Goal: Information Seeking & Learning: Learn about a topic

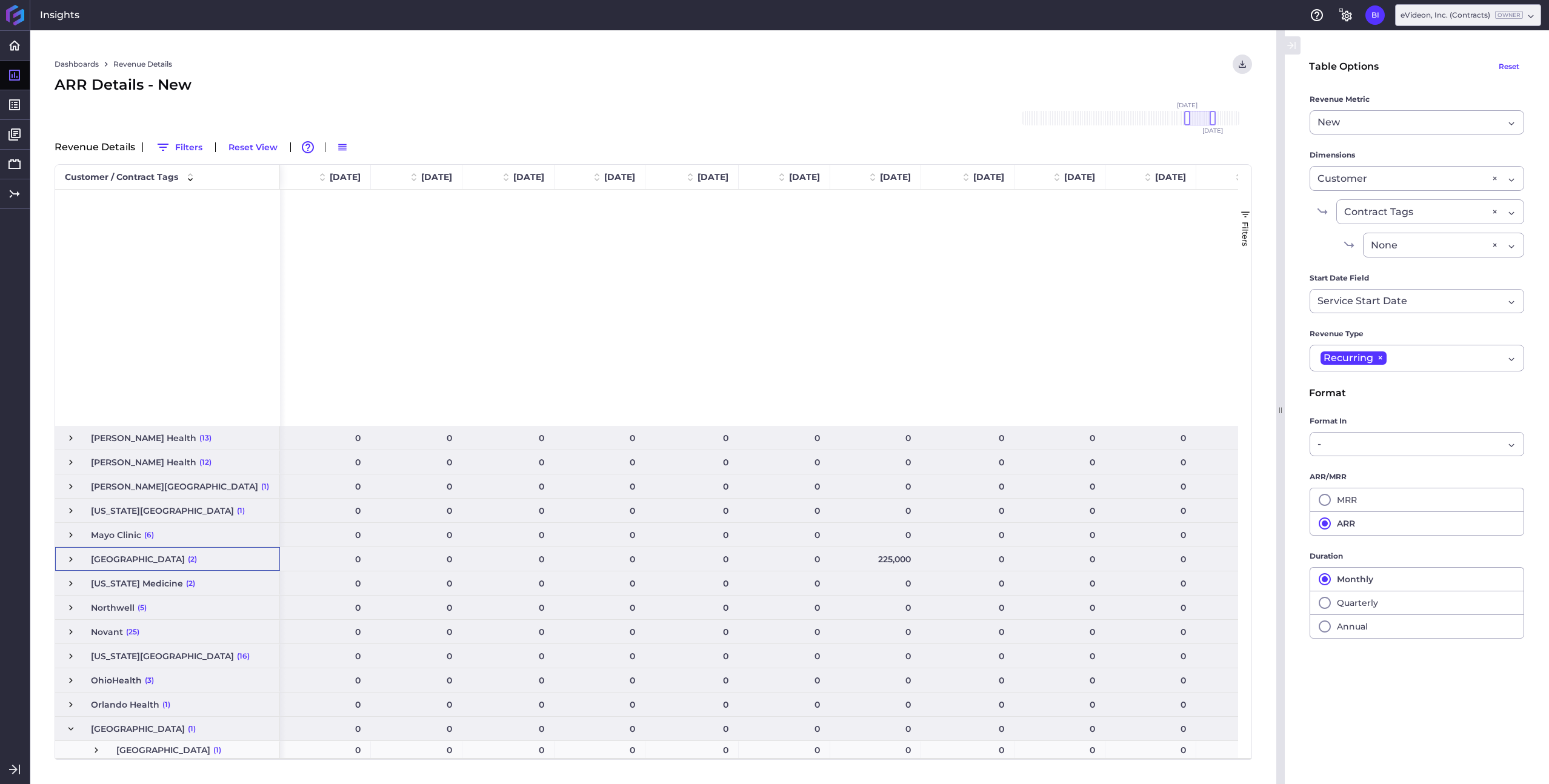
scroll to position [0, 140]
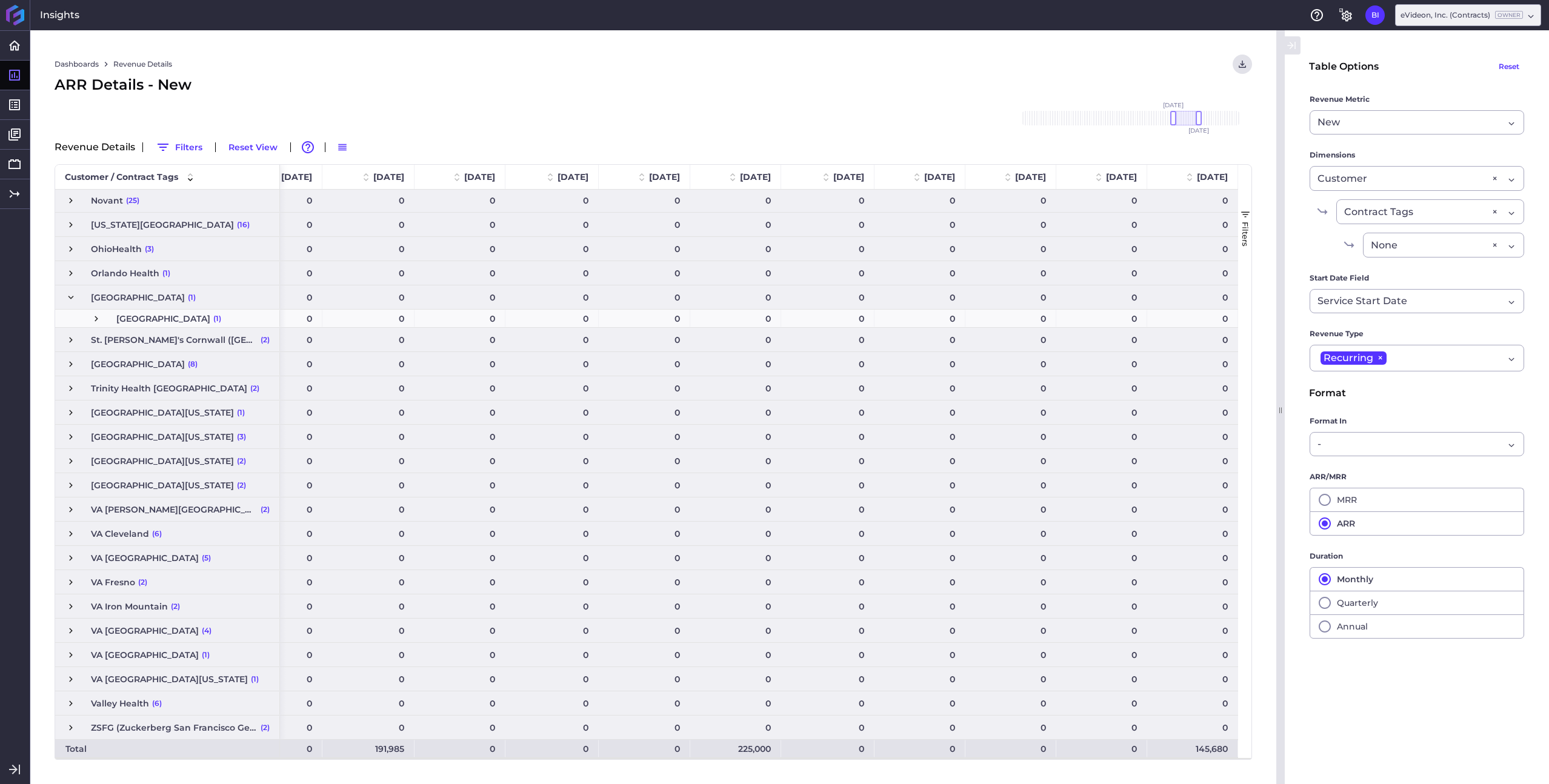
drag, startPoint x: 1205, startPoint y: 121, endPoint x: 1192, endPoint y: 124, distance: 13.3
click at [1192, 124] on div at bounding box center [1186, 118] width 26 height 15
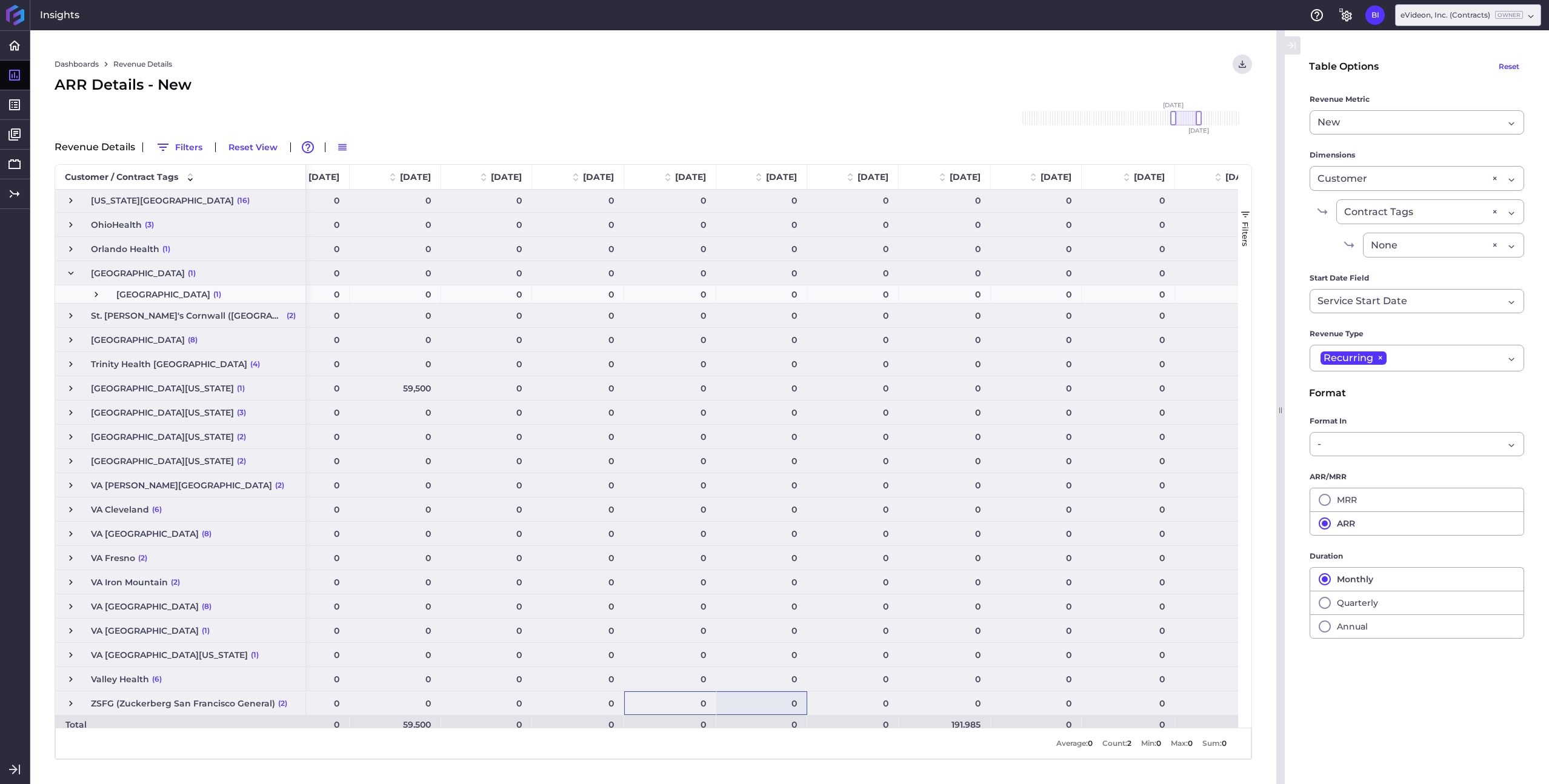
scroll to position [395, 0]
drag, startPoint x: 680, startPoint y: 732, endPoint x: 748, endPoint y: 733, distance: 68.0
click at [748, 733] on div "Customer Contract Tags Drag here to set column labels Customer / Contract Tags …" at bounding box center [653, 462] width 1198 height 596
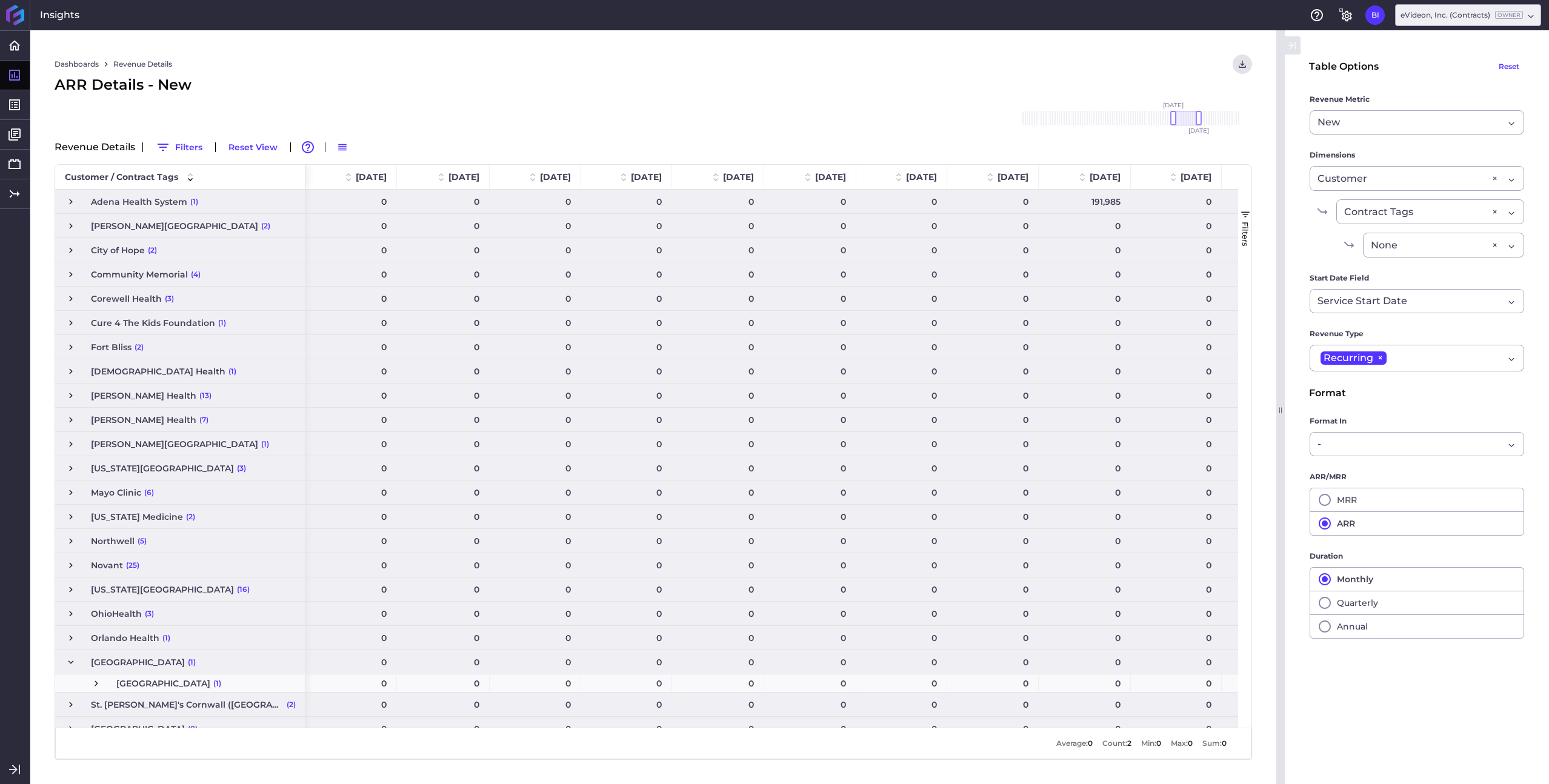
scroll to position [0, 0]
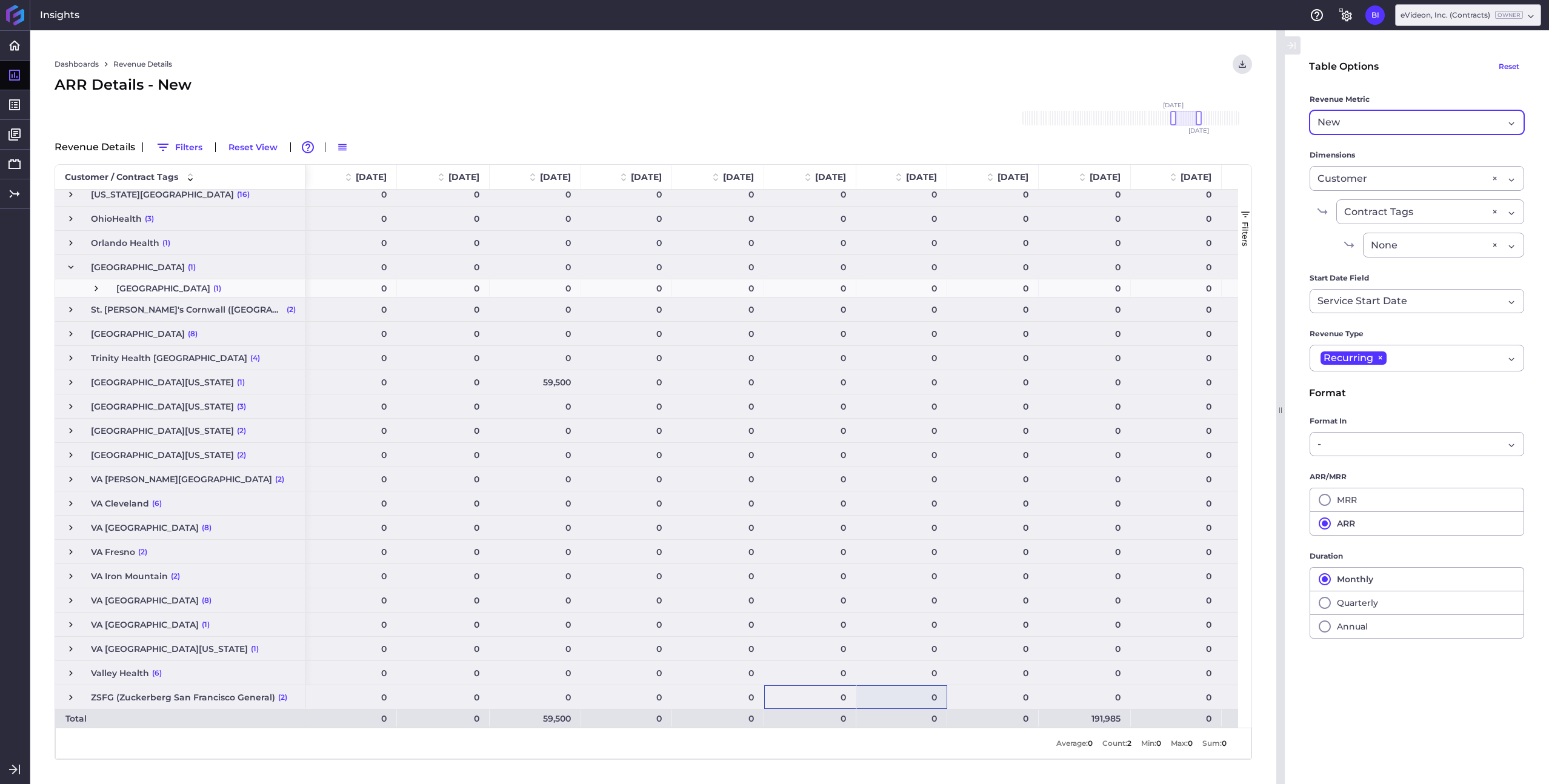
click at [1370, 120] on div "New" at bounding box center [1410, 122] width 186 height 15
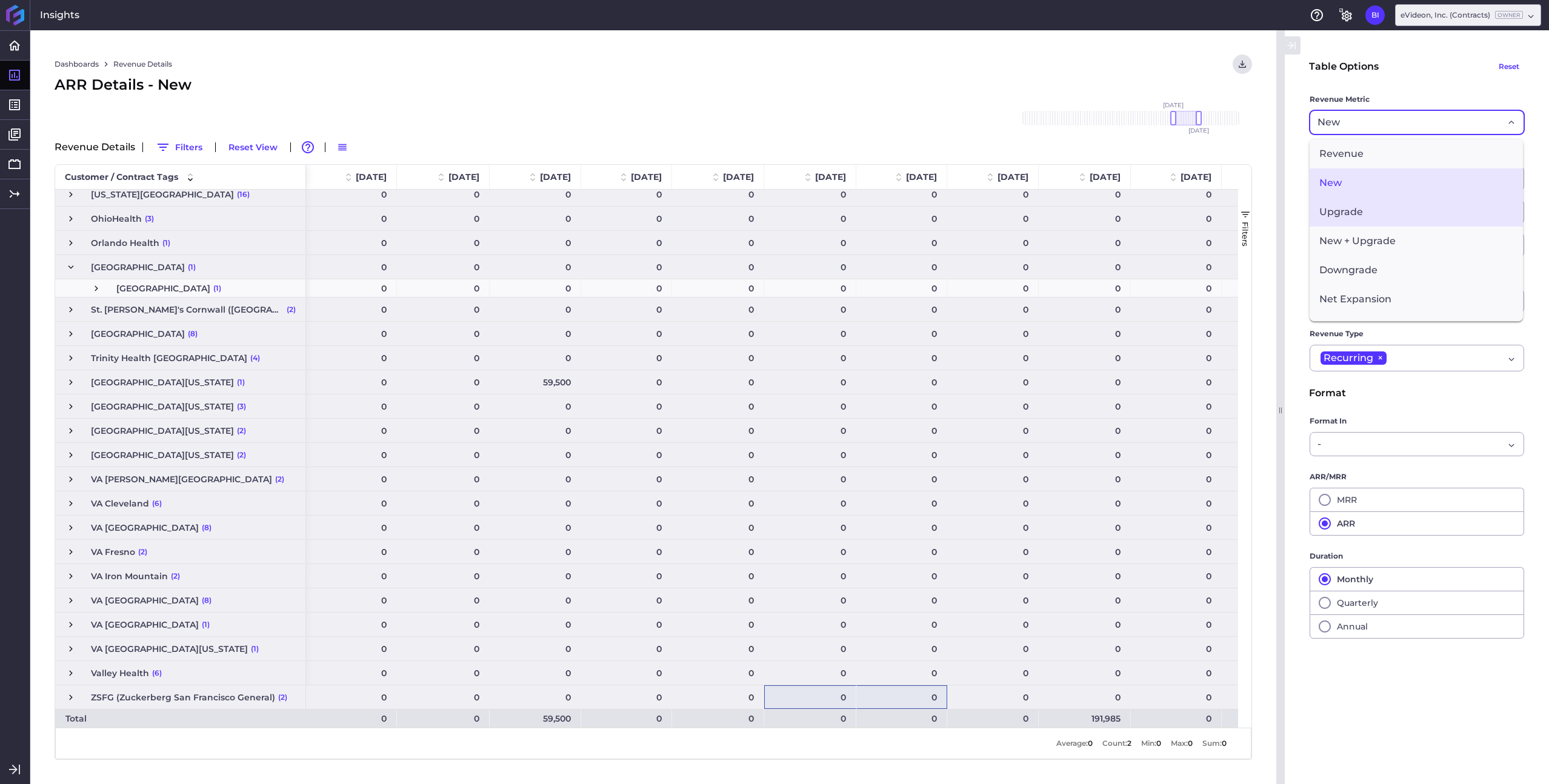
click at [1358, 205] on span "Upgrade" at bounding box center [1416, 212] width 213 height 29
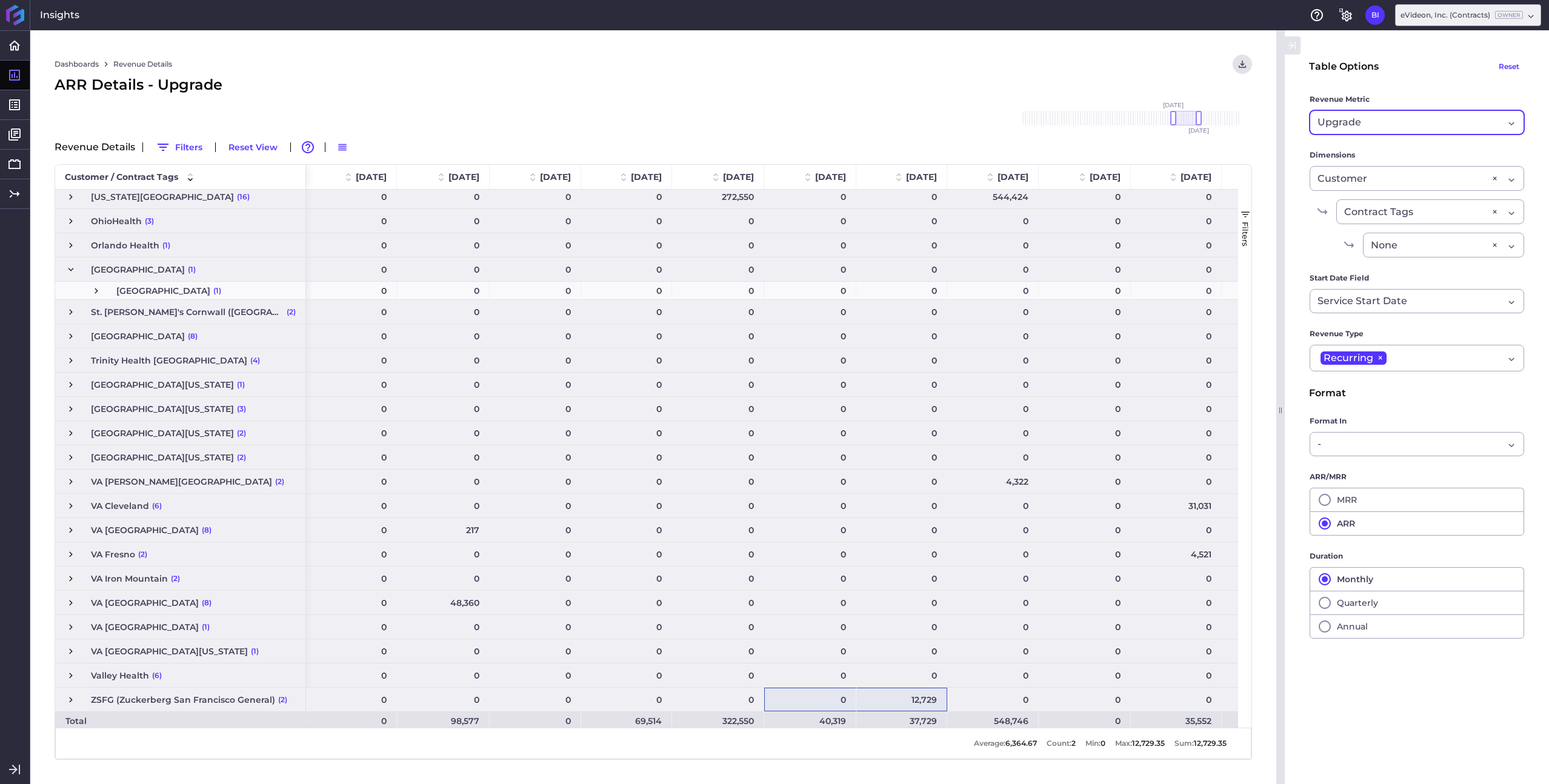
scroll to position [374, 0]
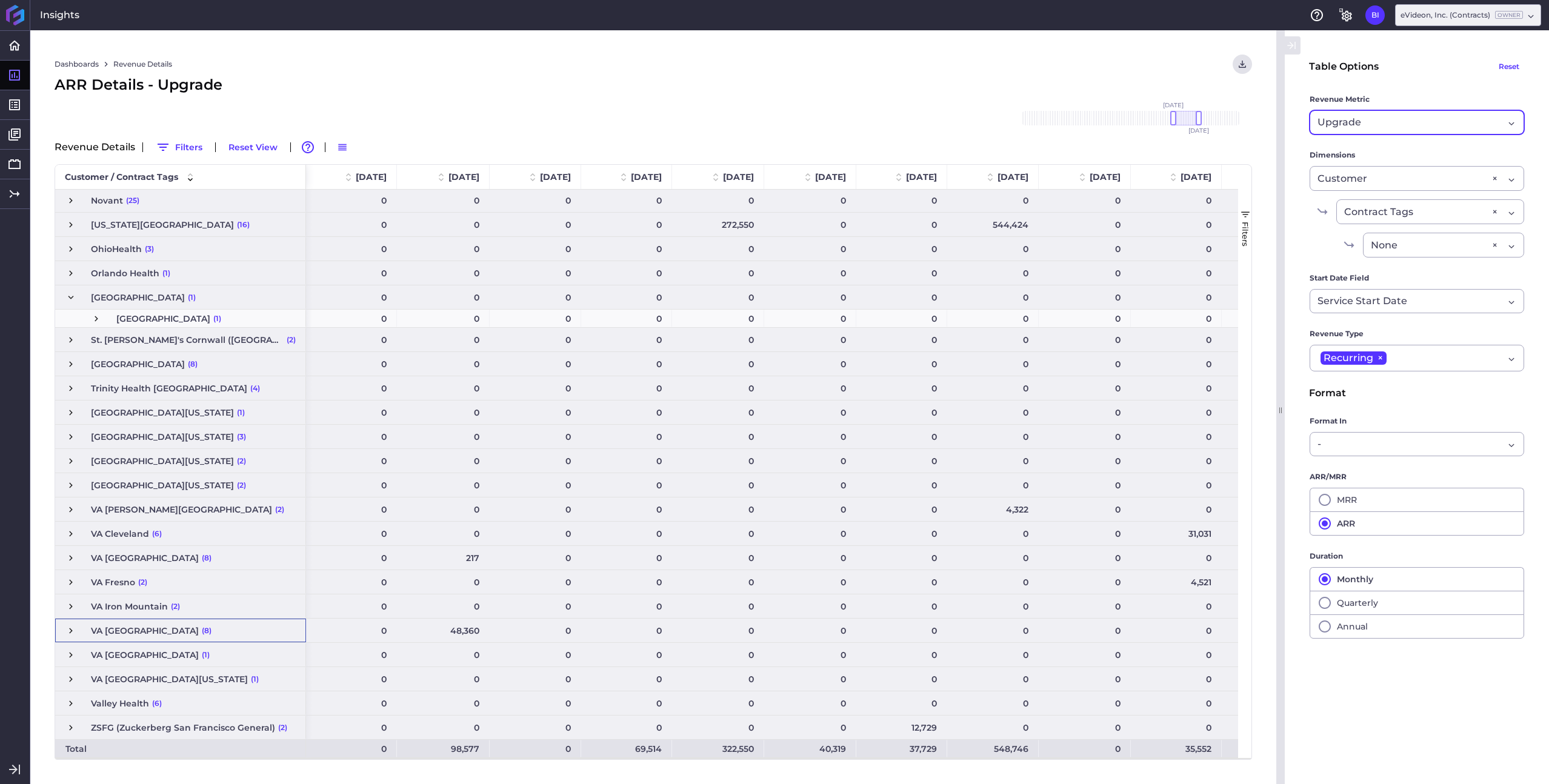
click at [69, 605] on div "[PERSON_NAME] Health (13) [PERSON_NAME] Health (7) [PERSON_NAME][GEOGRAPHIC_DAT…" at bounding box center [180, 291] width 251 height 933
click at [69, 635] on span "Press SPACE to select this row." at bounding box center [71, 631] width 11 height 11
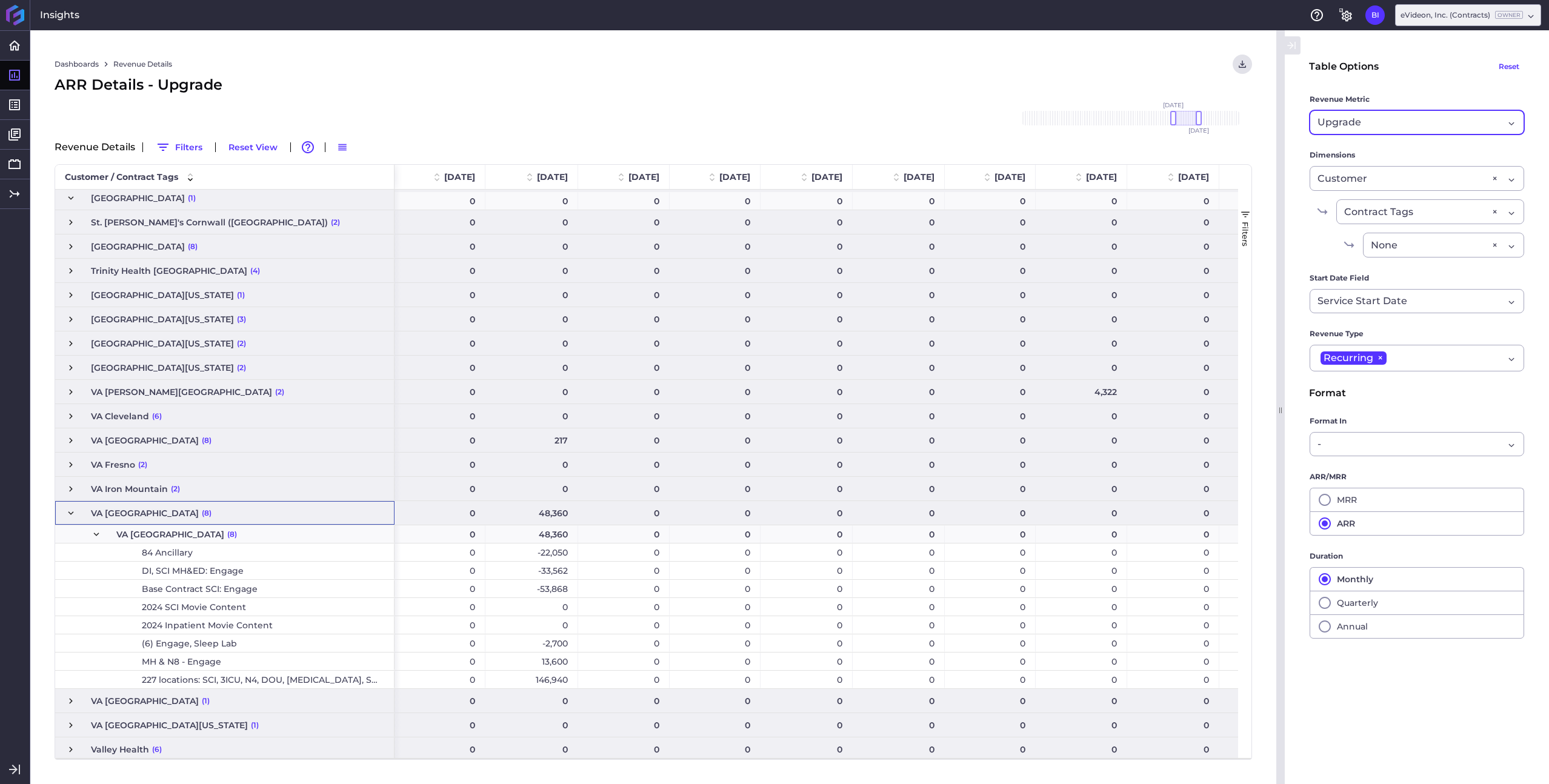
click at [67, 514] on span "Press SPACE to select this row." at bounding box center [71, 513] width 11 height 11
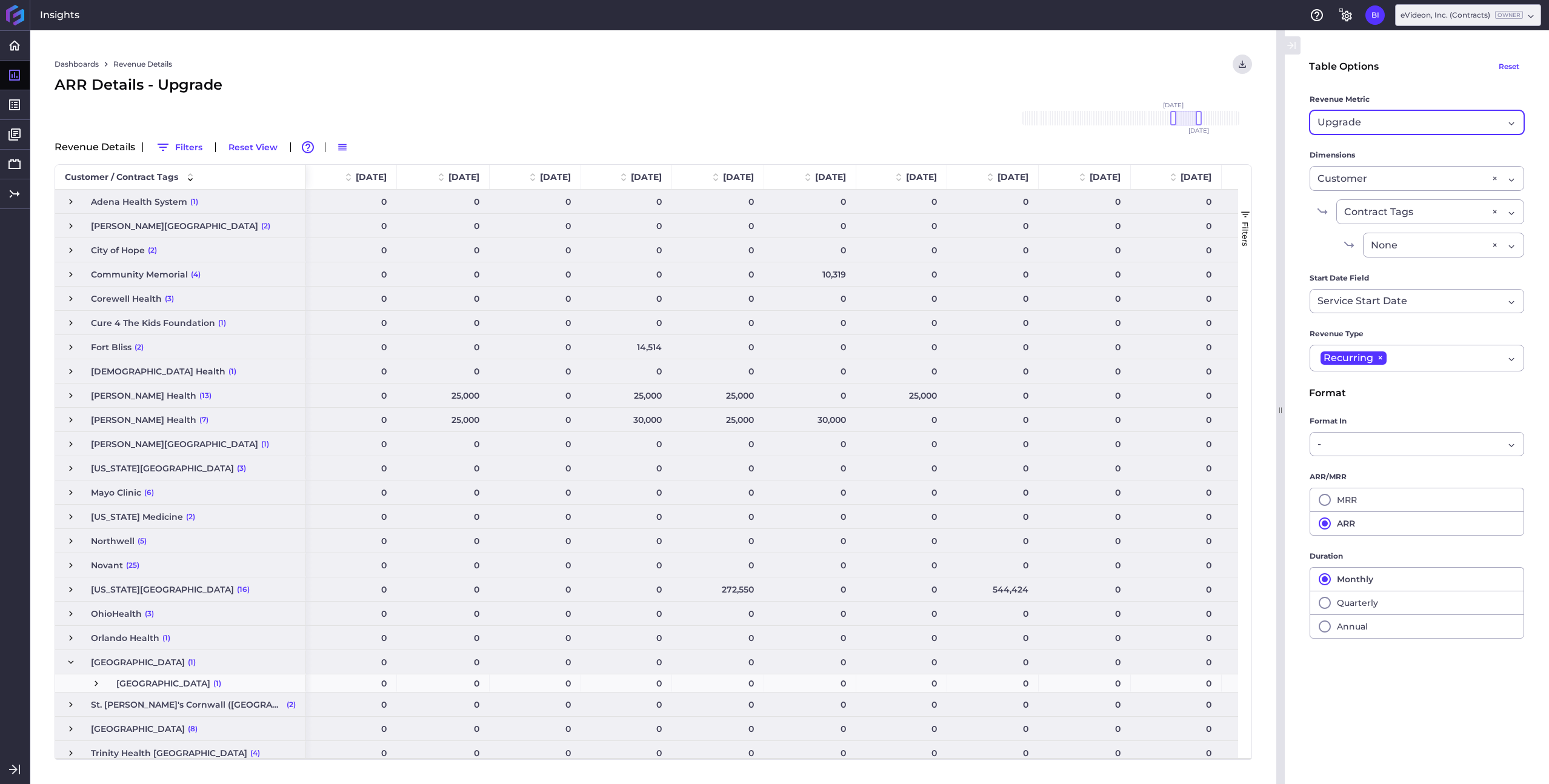
scroll to position [365, 0]
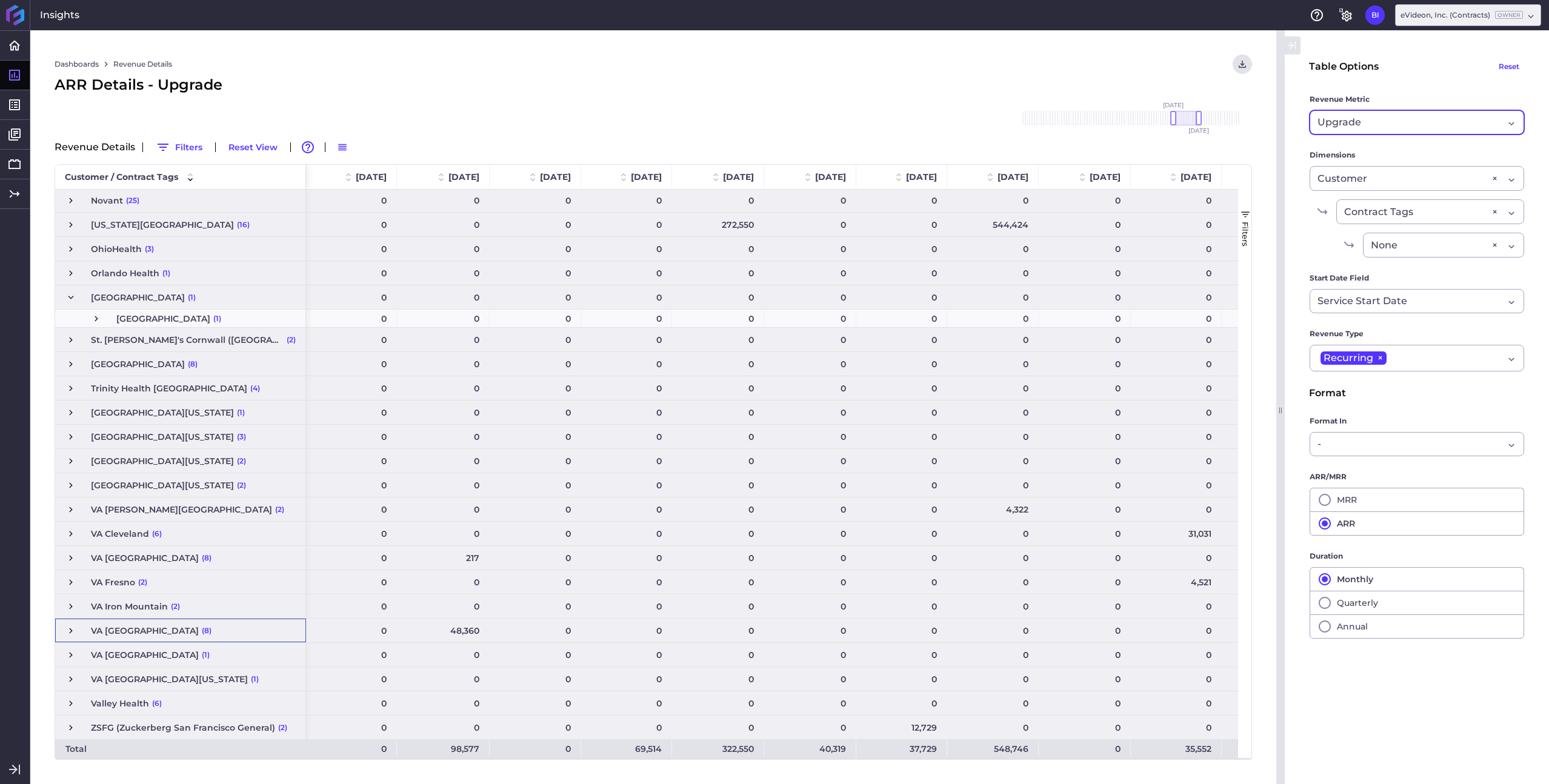
click at [1428, 124] on div "Upgrade" at bounding box center [1410, 122] width 186 height 15
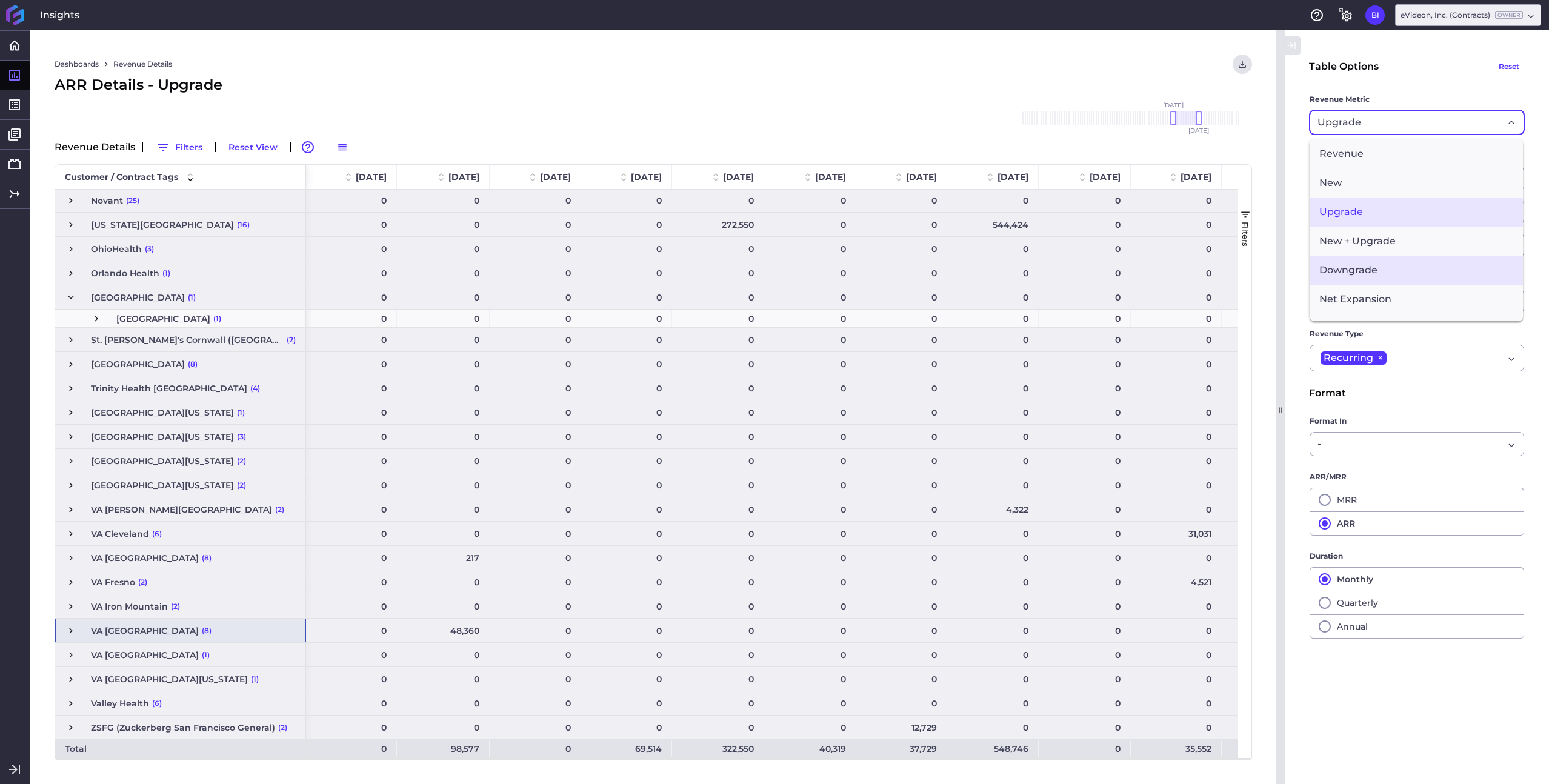
click at [1394, 279] on span "Downgrade" at bounding box center [1416, 270] width 213 height 29
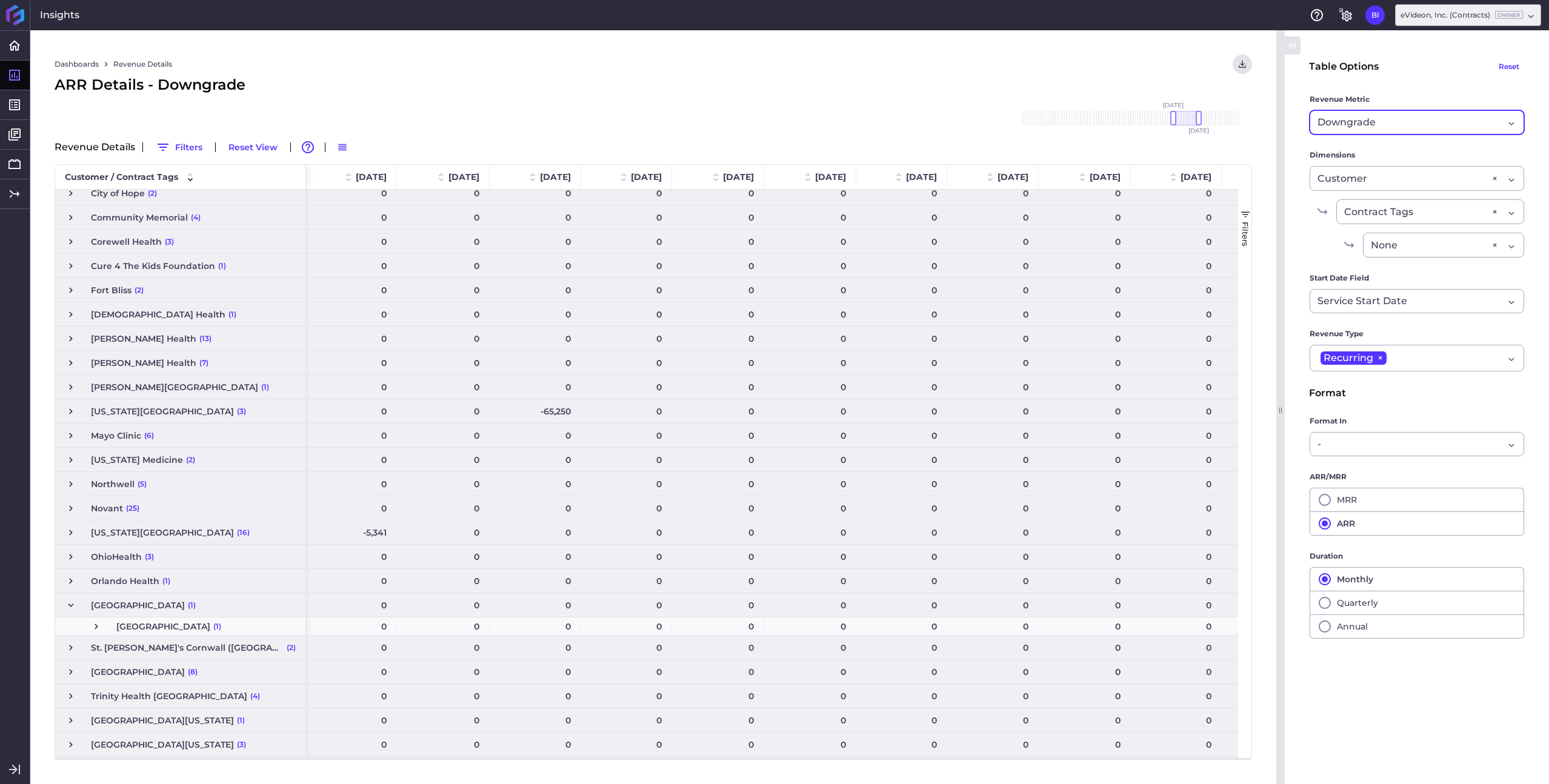
scroll to position [0, 0]
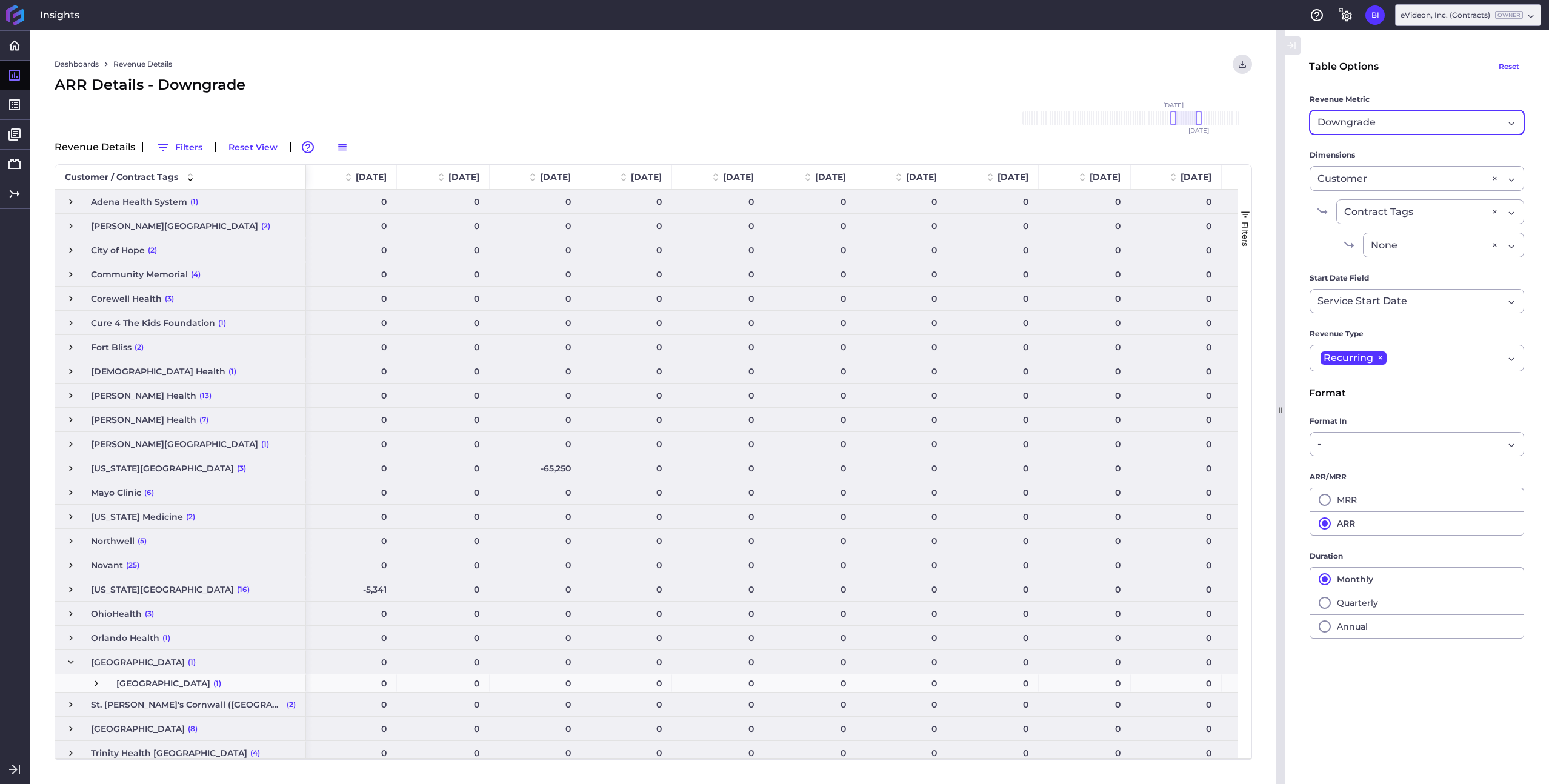
click at [73, 586] on span "Press SPACE to select this row." at bounding box center [71, 590] width 11 height 11
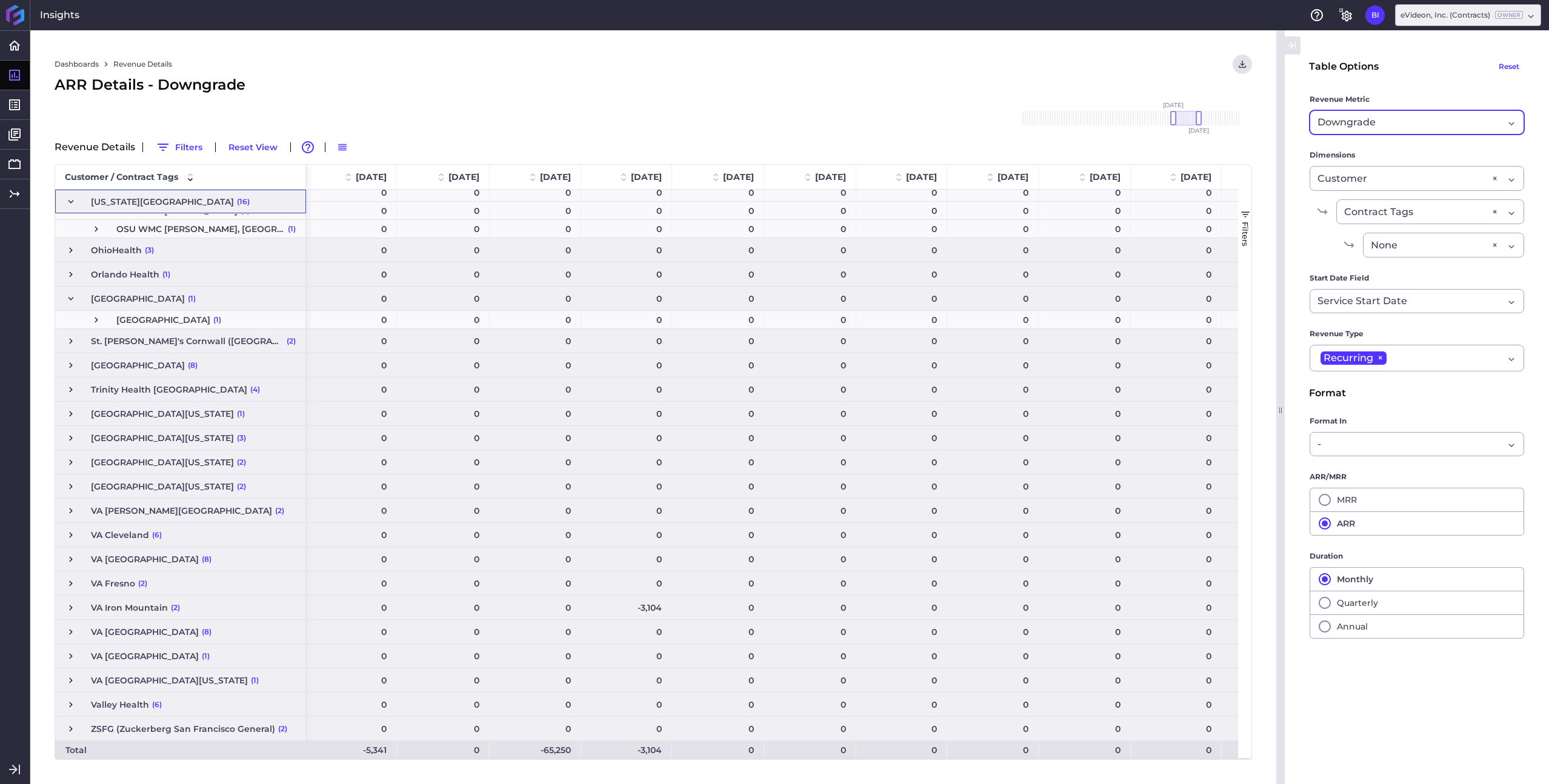
scroll to position [546, 0]
click at [1412, 119] on div "Downgrade" at bounding box center [1410, 122] width 186 height 15
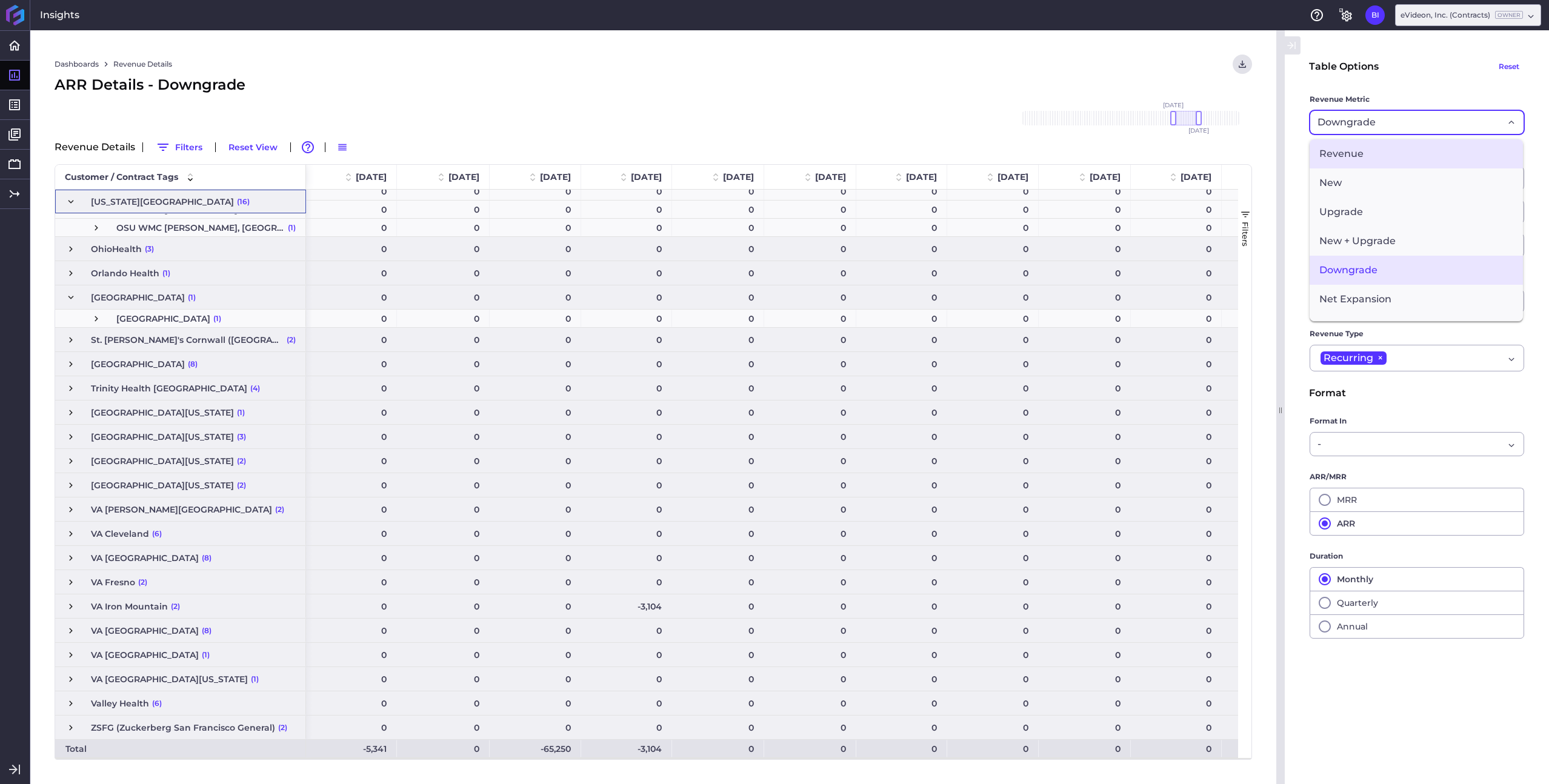
click at [1361, 161] on span "Revenue" at bounding box center [1416, 153] width 213 height 29
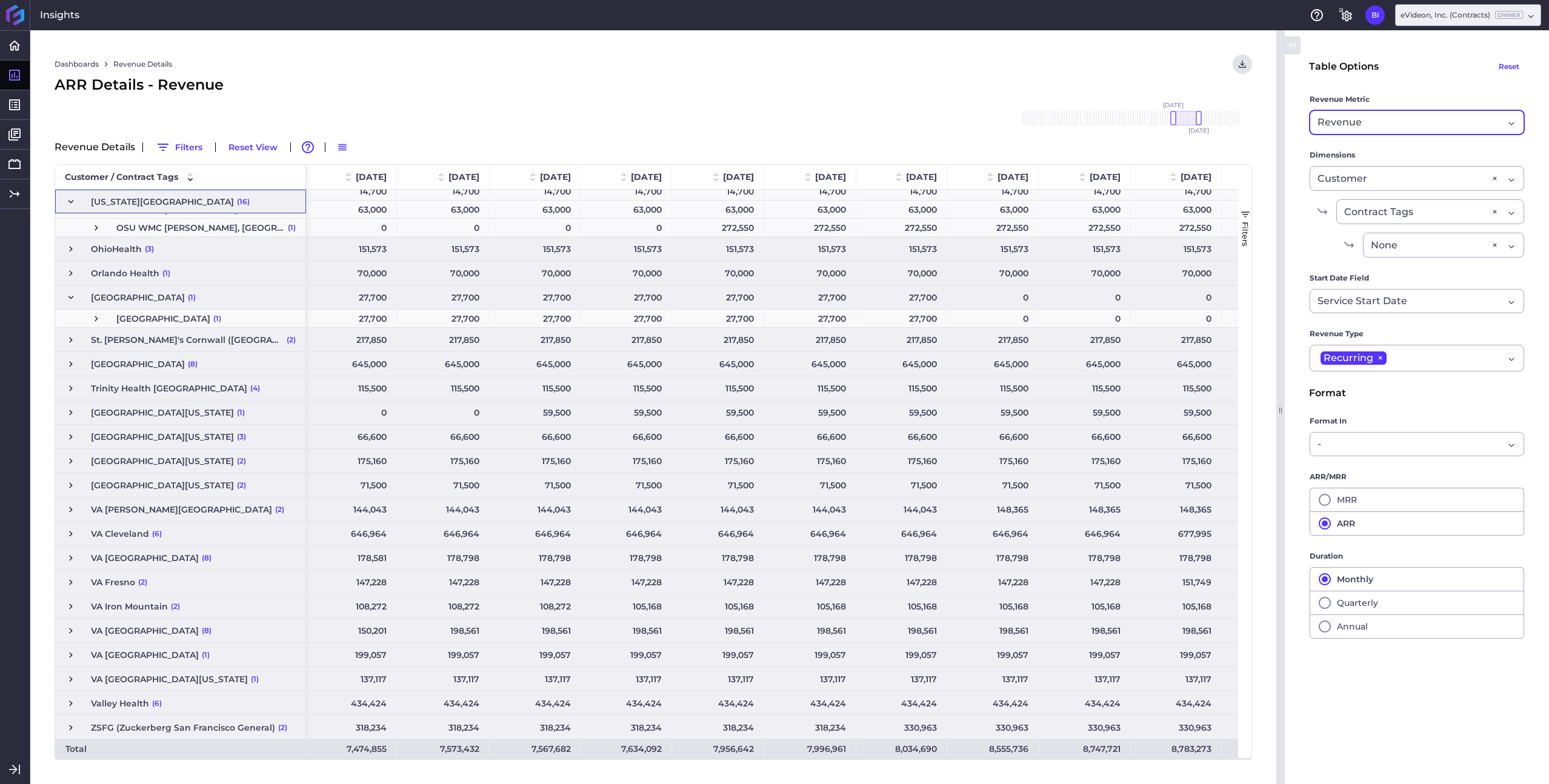
click at [1402, 125] on div "Revenue" at bounding box center [1410, 122] width 186 height 15
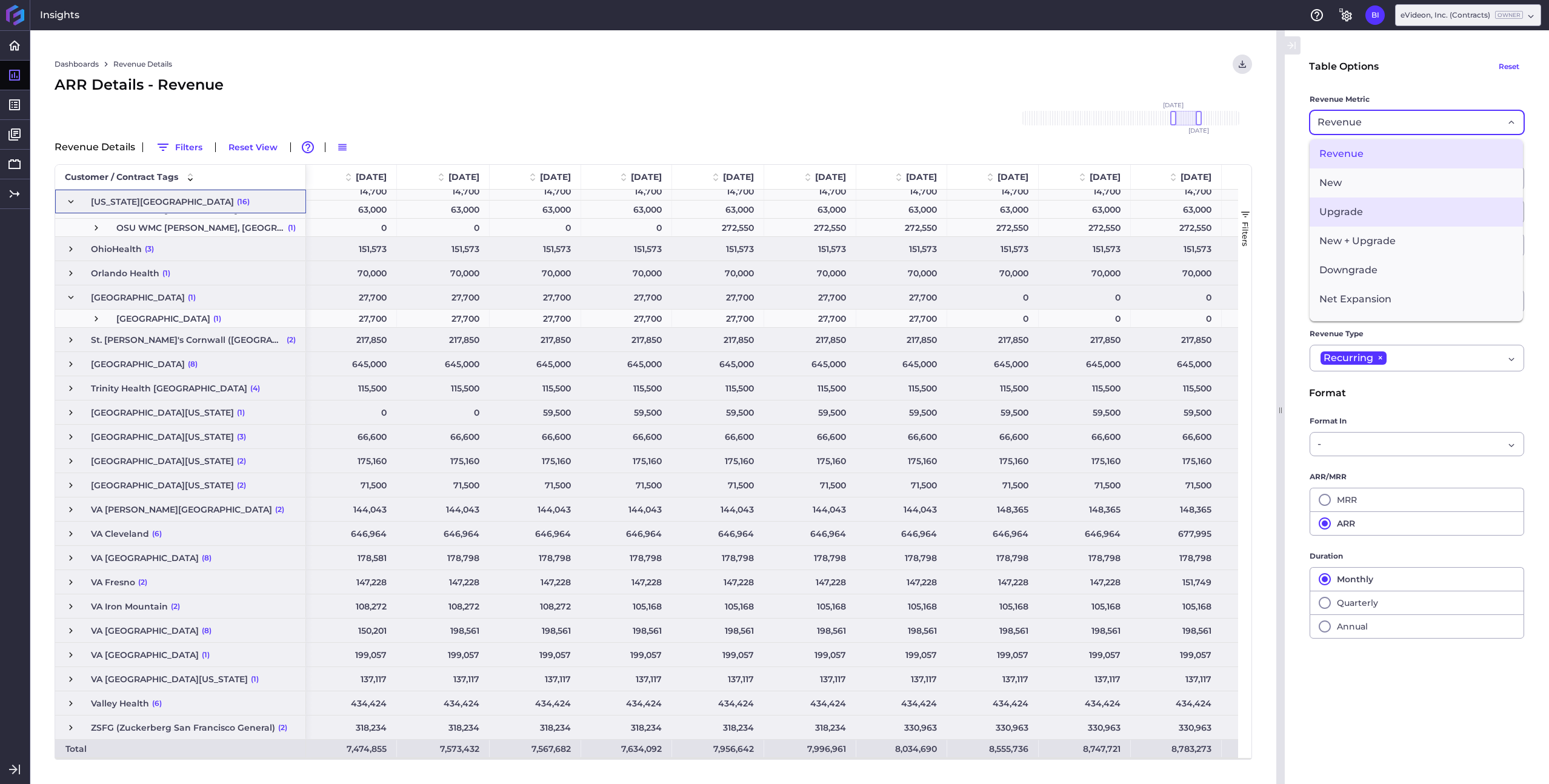
click at [1387, 203] on span "Upgrade" at bounding box center [1416, 212] width 213 height 29
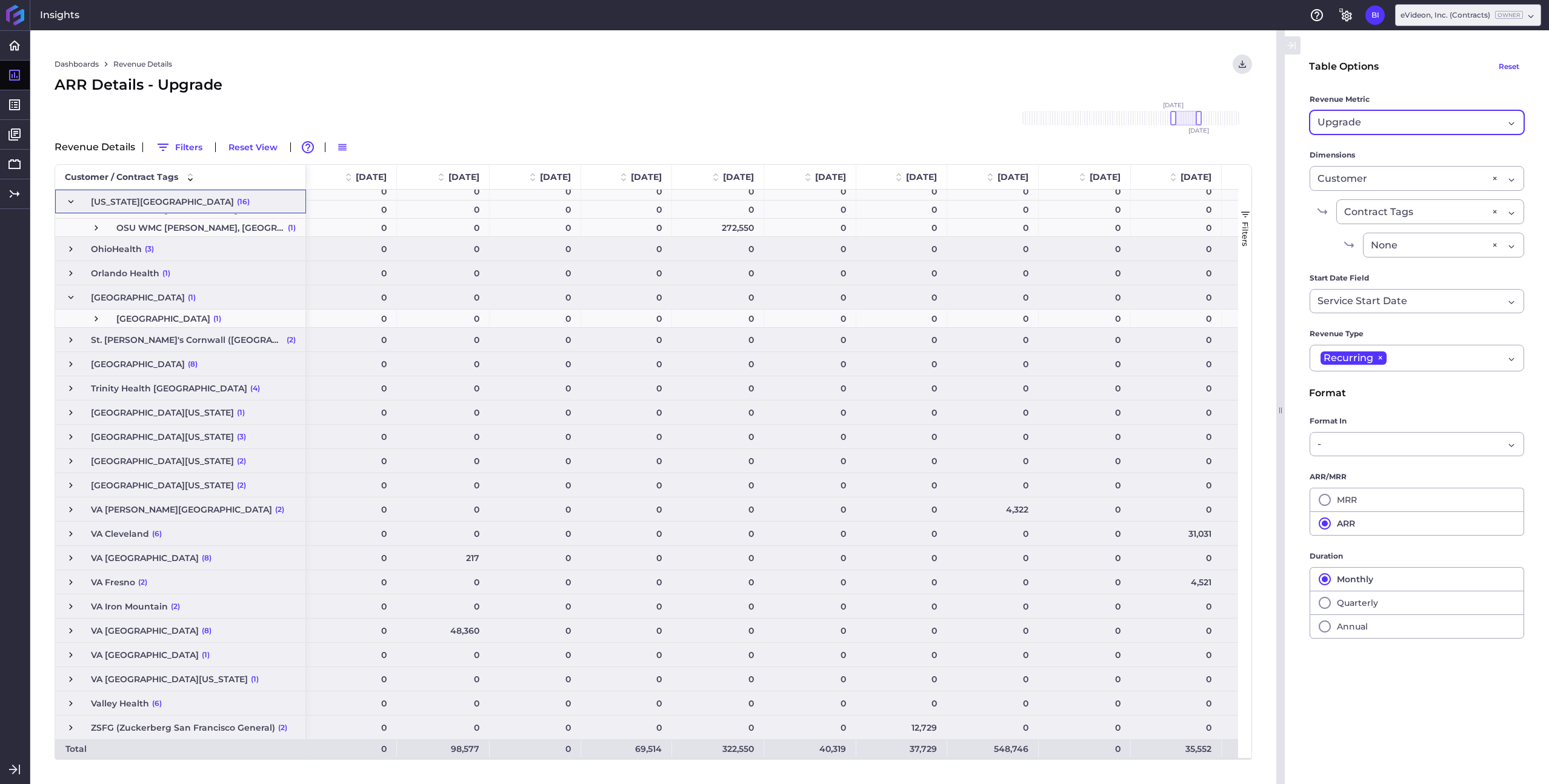
click at [1405, 114] on div "Upgrade Revenue" at bounding box center [1417, 122] width 215 height 24
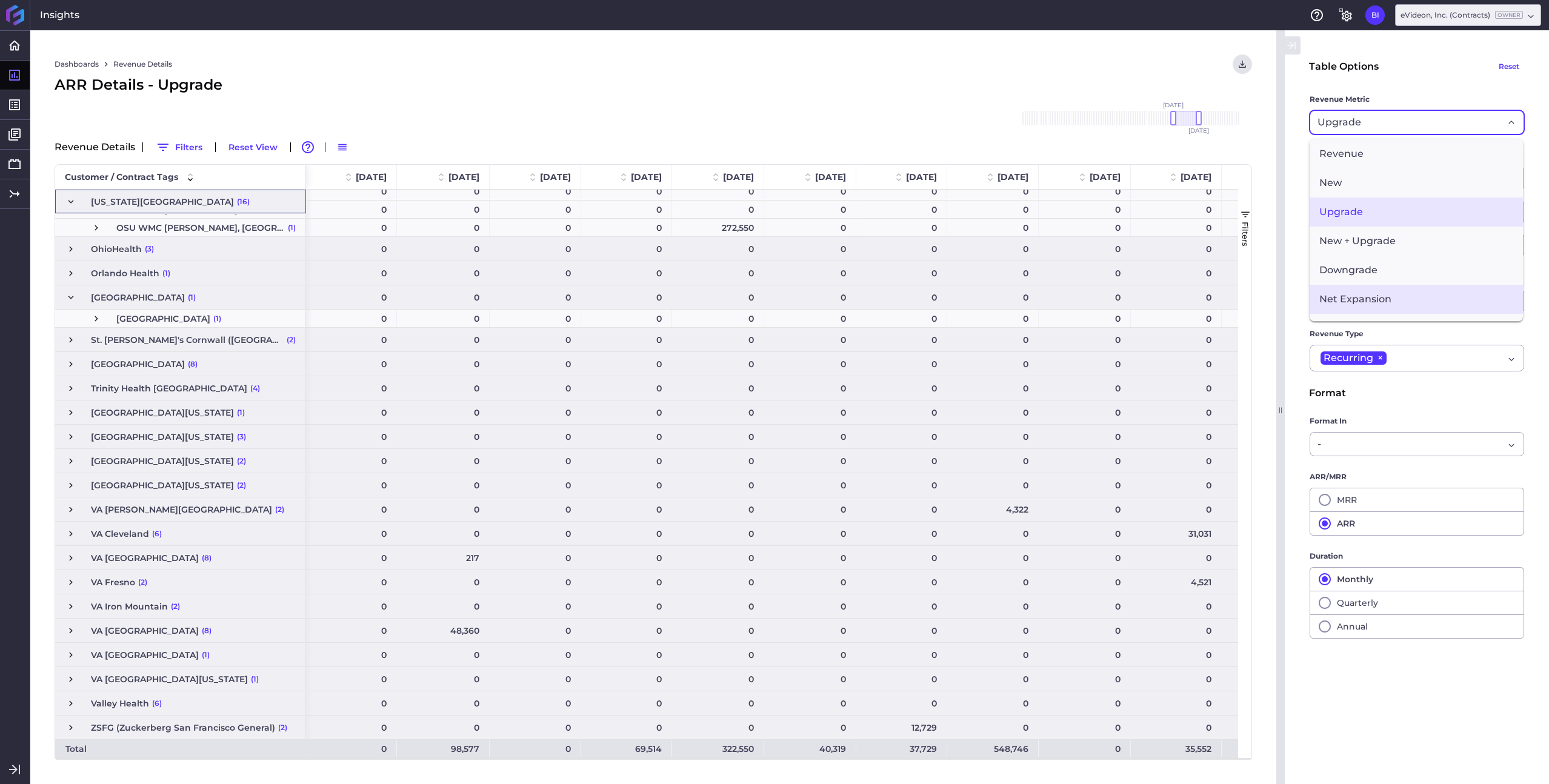
click at [1391, 289] on span "Net Expansion" at bounding box center [1416, 299] width 213 height 29
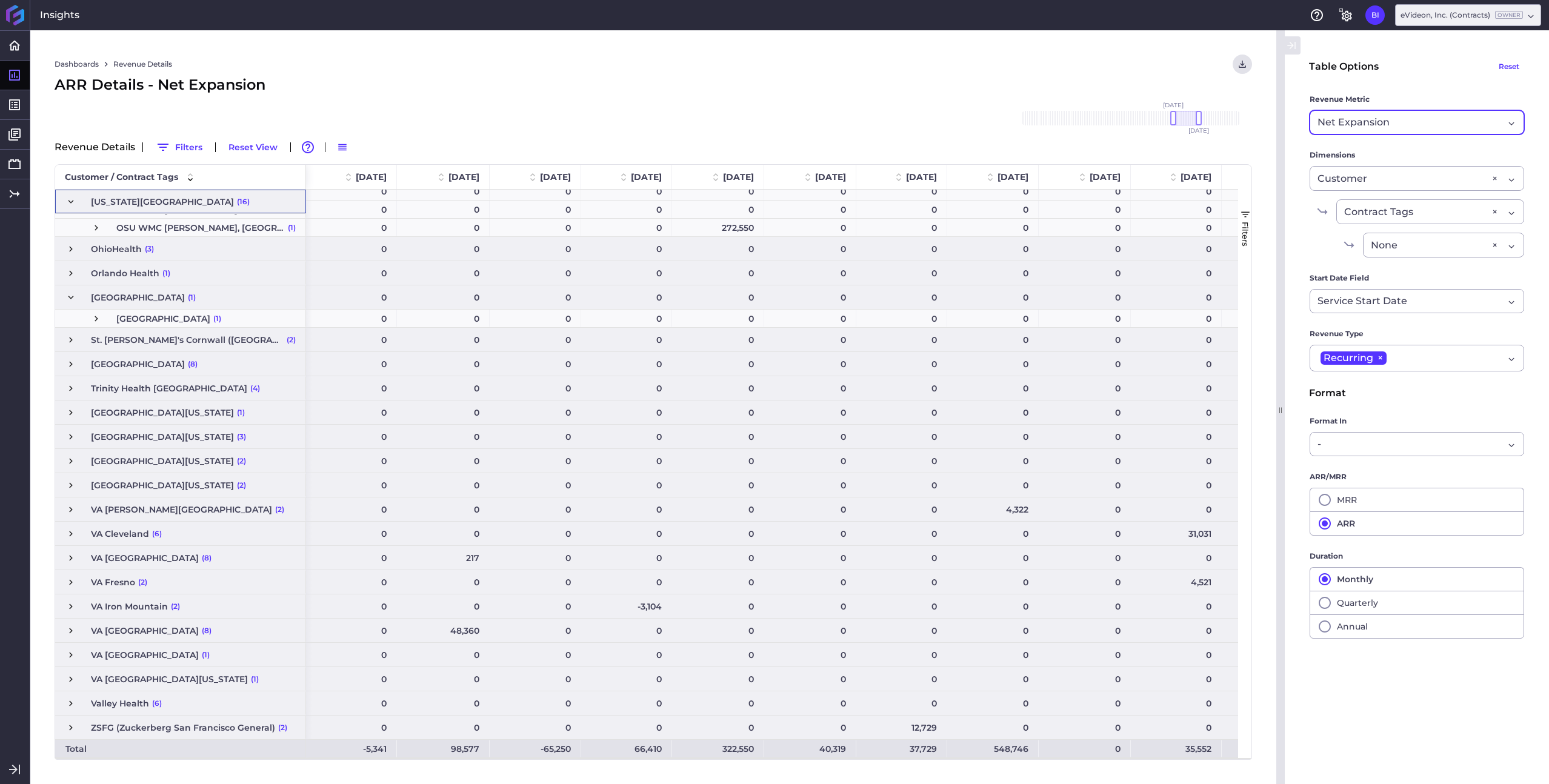
click at [1410, 120] on div "Net Expansion" at bounding box center [1410, 122] width 186 height 15
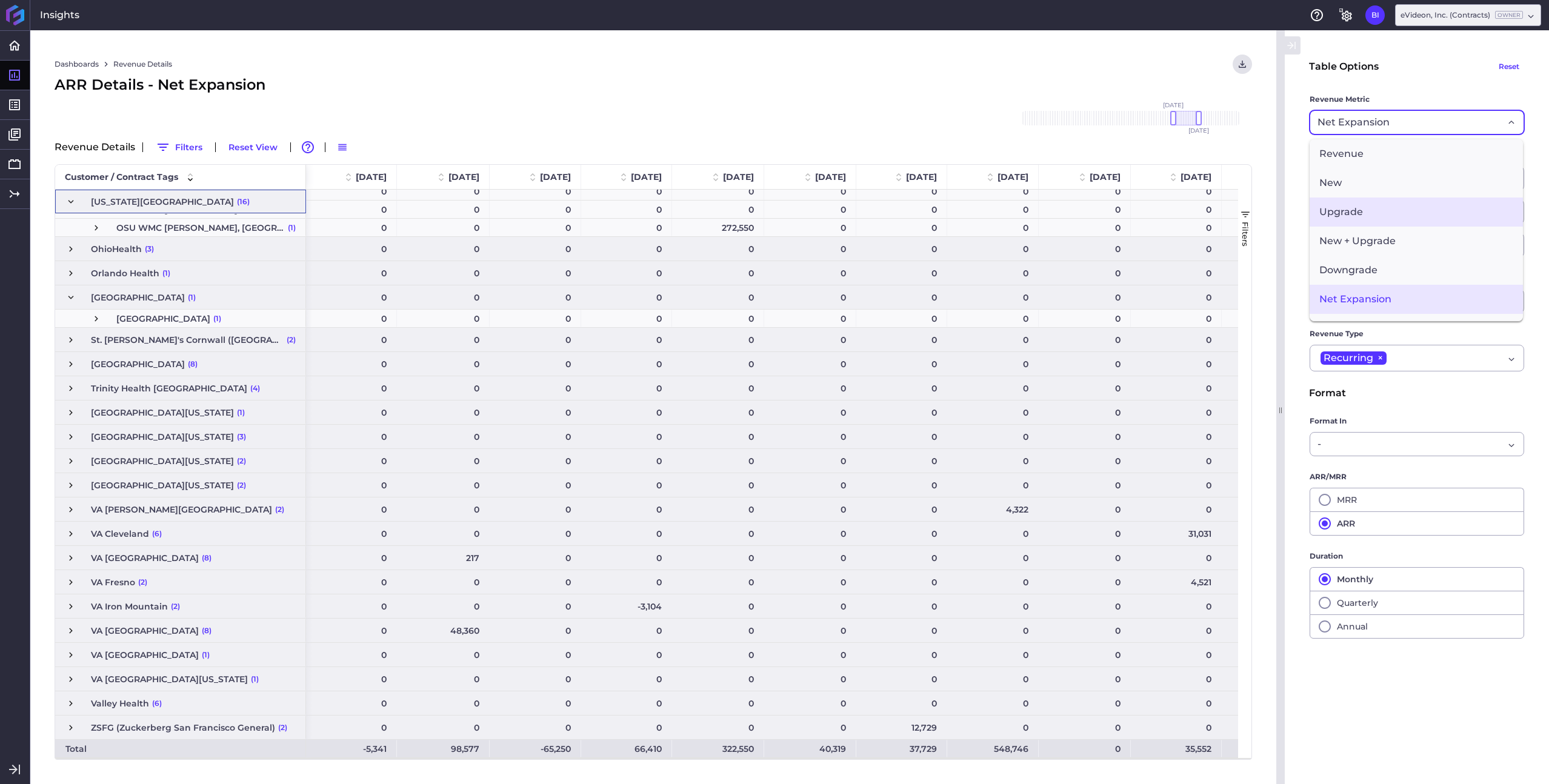
click at [1396, 203] on span "Upgrade" at bounding box center [1416, 212] width 213 height 29
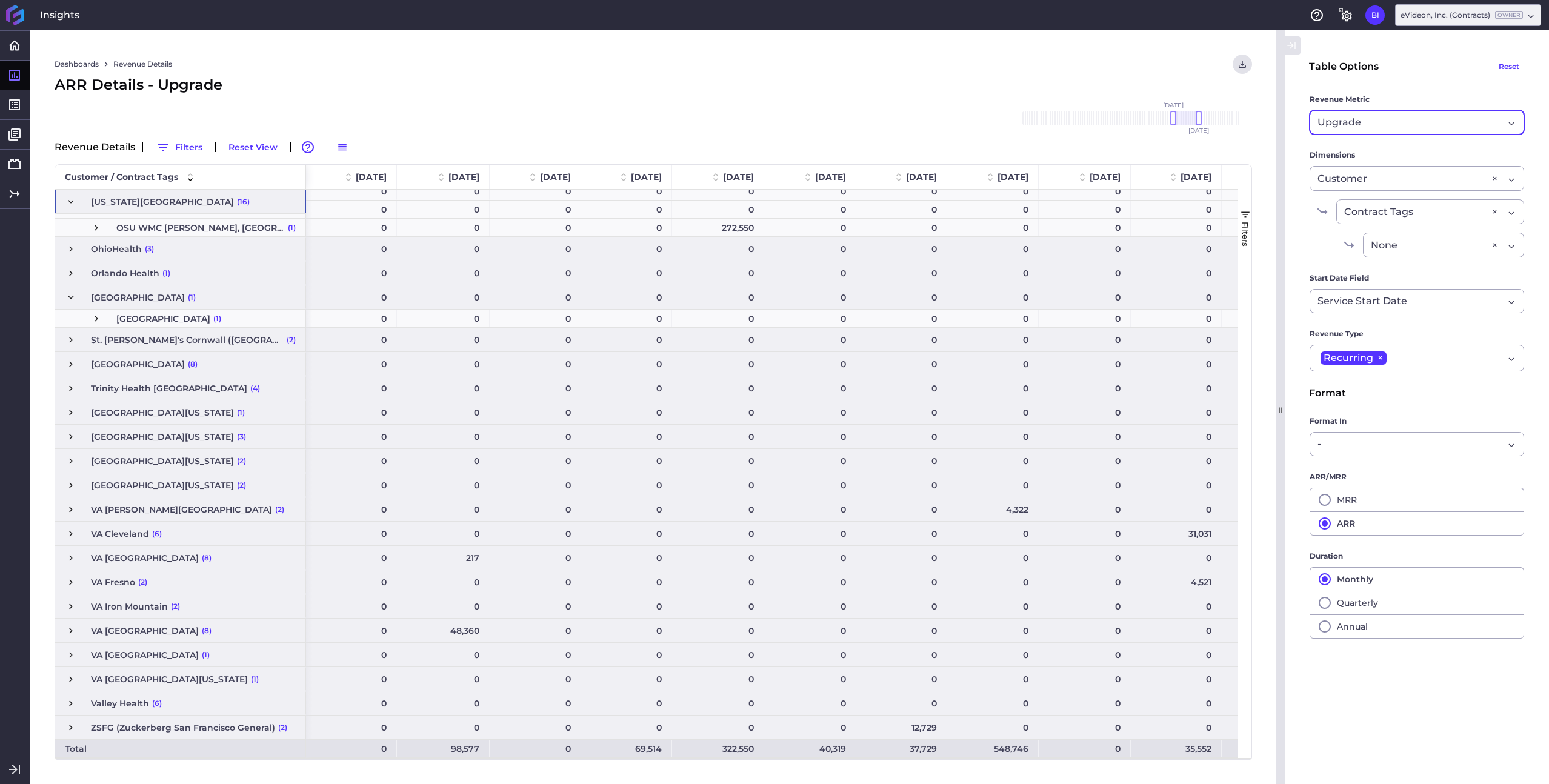
click at [1393, 131] on div "Upgrade Revenue" at bounding box center [1417, 122] width 215 height 24
click at [1391, 263] on span "Net New" at bounding box center [1416, 273] width 213 height 29
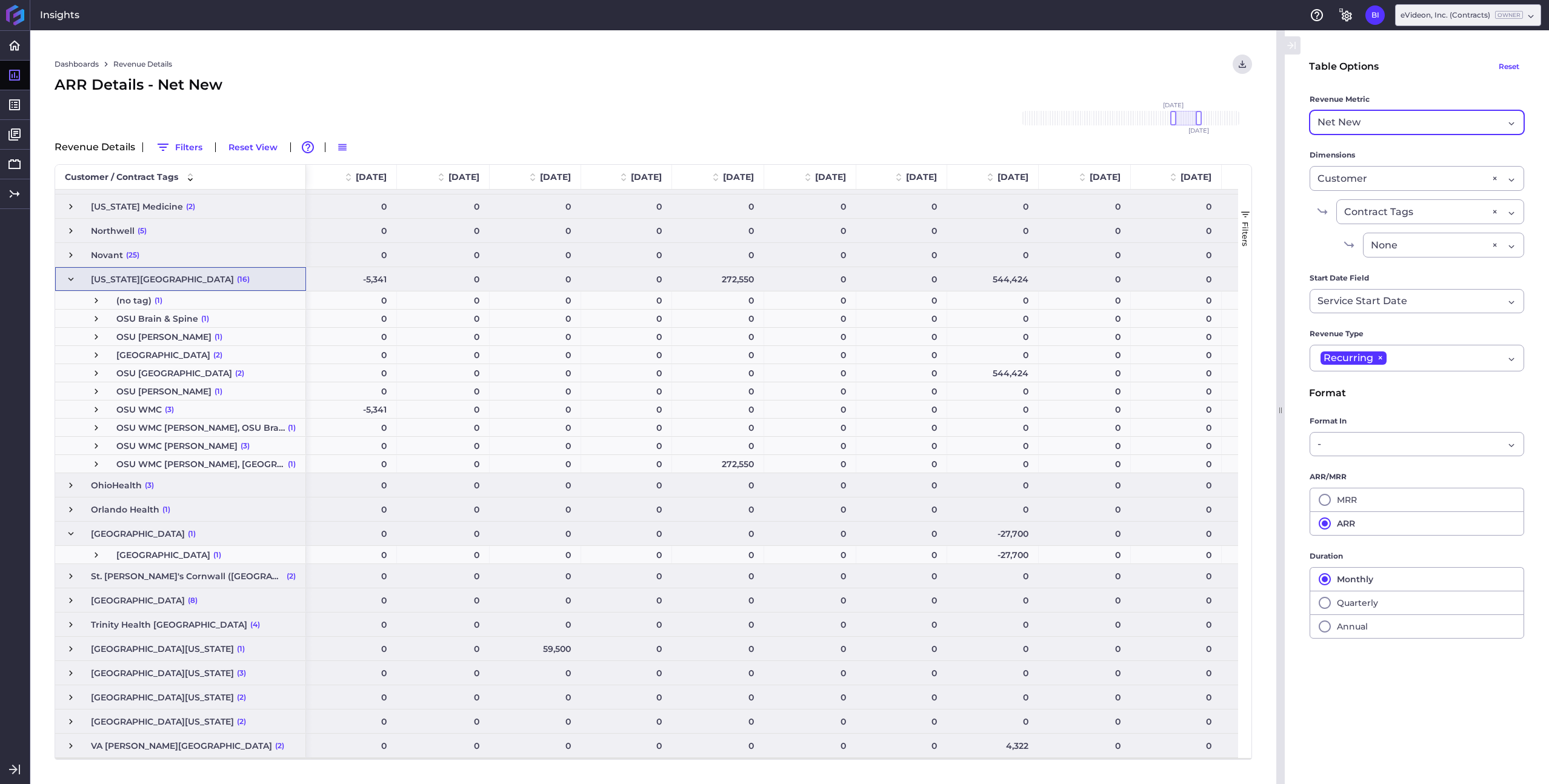
scroll to position [546, 0]
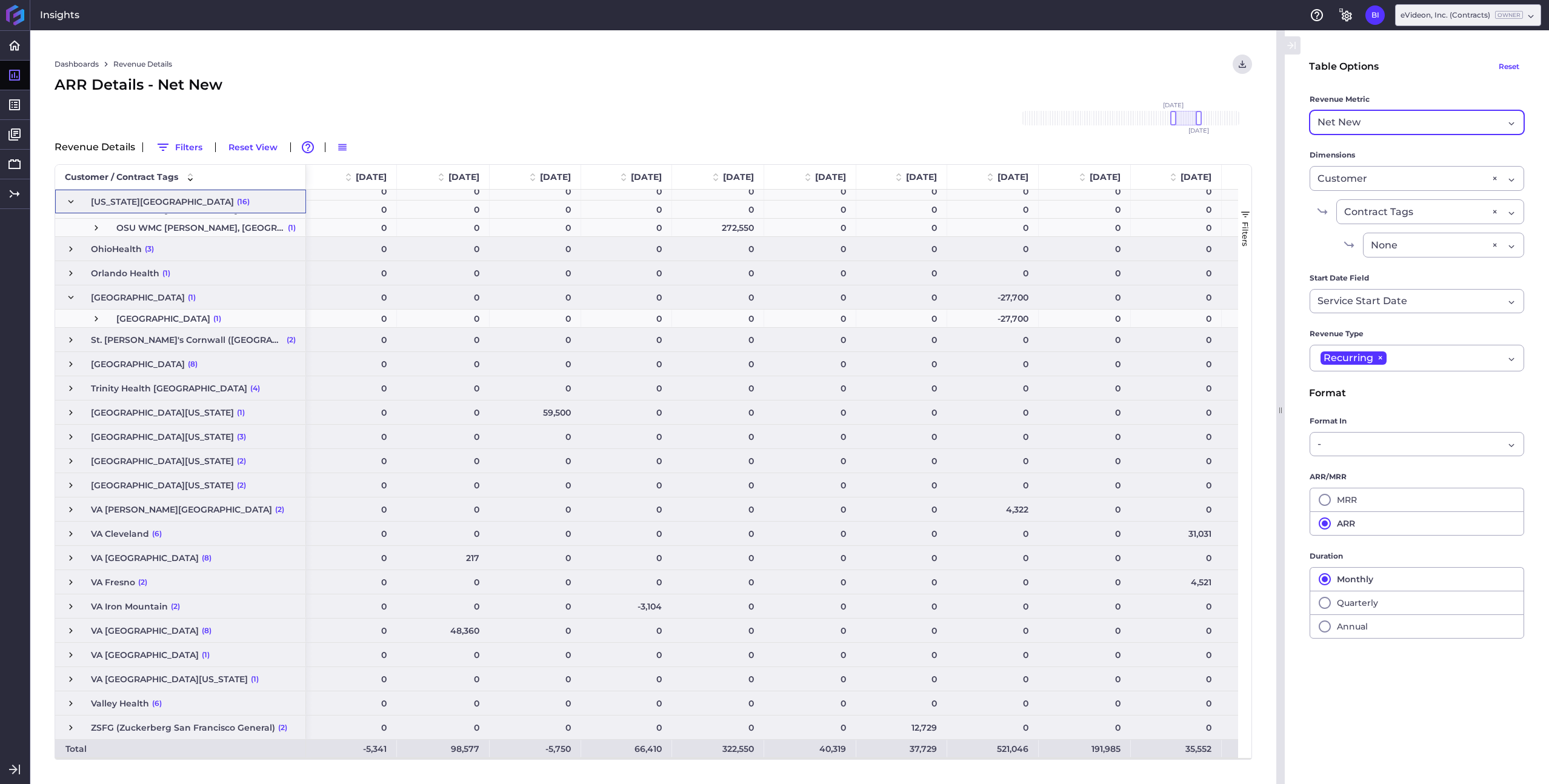
click at [1357, 129] on span "Net New" at bounding box center [1339, 122] width 43 height 15
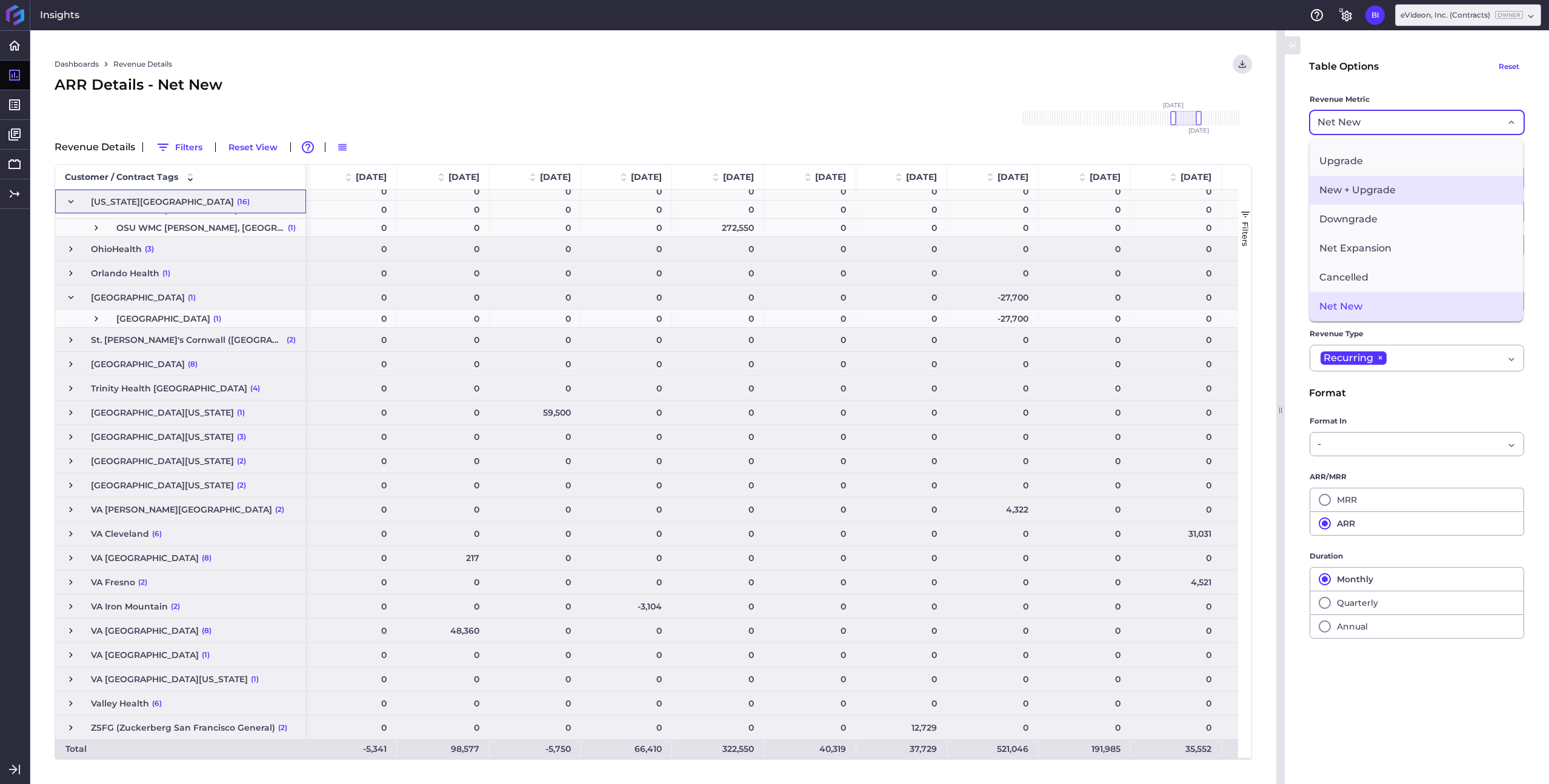
scroll to position [0, 0]
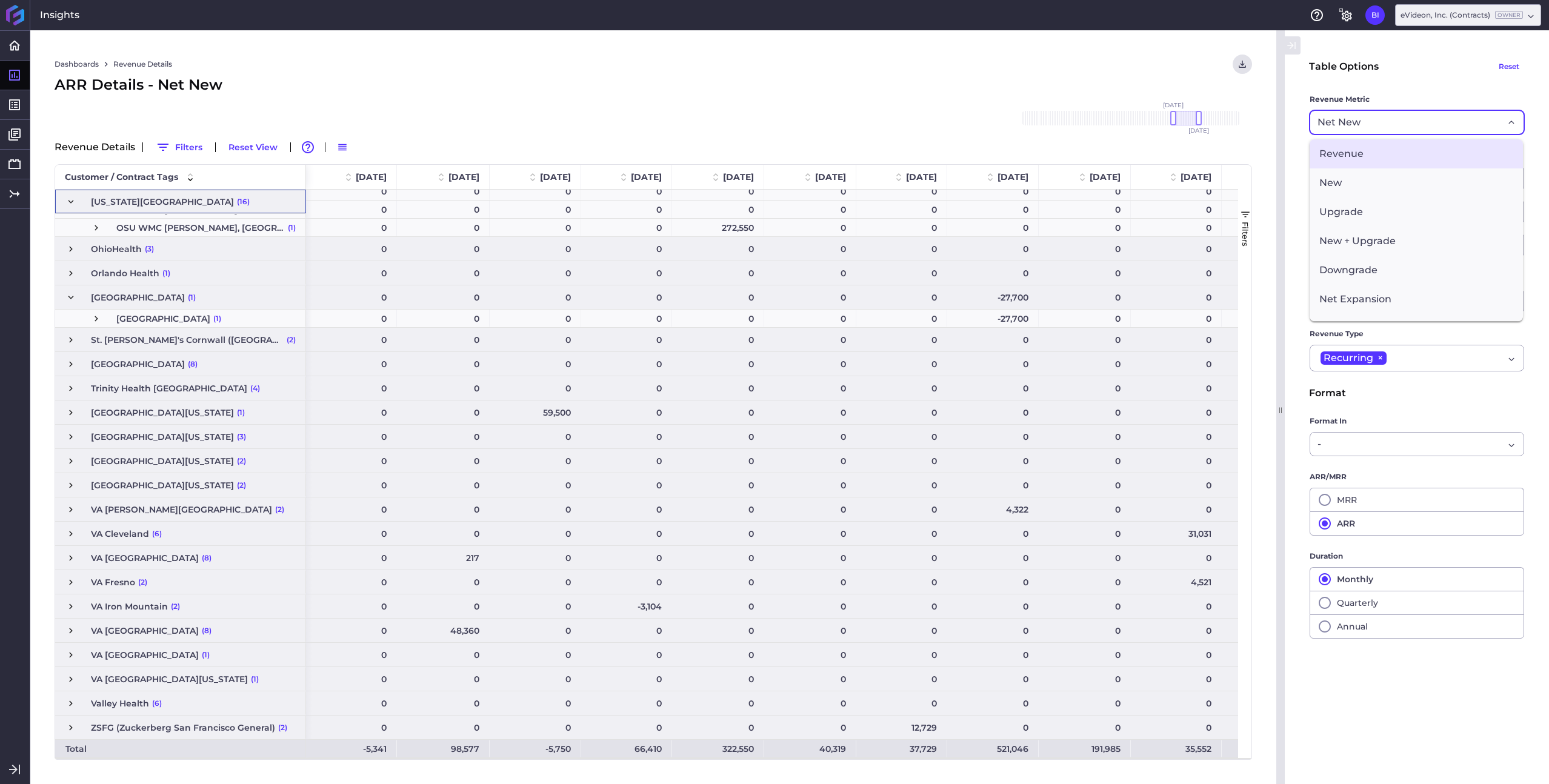
click at [1362, 155] on span "Revenue" at bounding box center [1416, 153] width 213 height 29
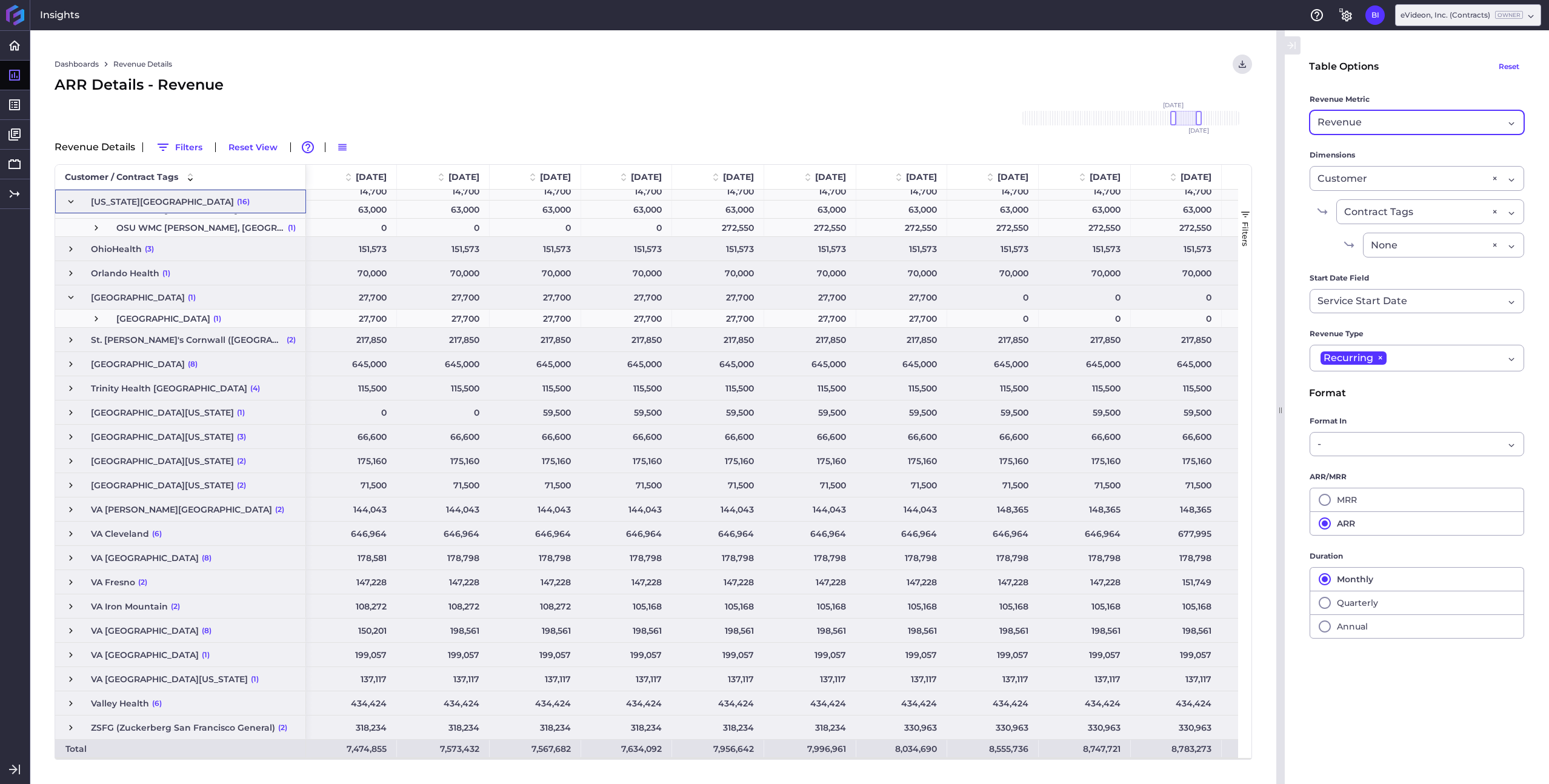
click at [1401, 128] on div "Revenue" at bounding box center [1410, 122] width 186 height 15
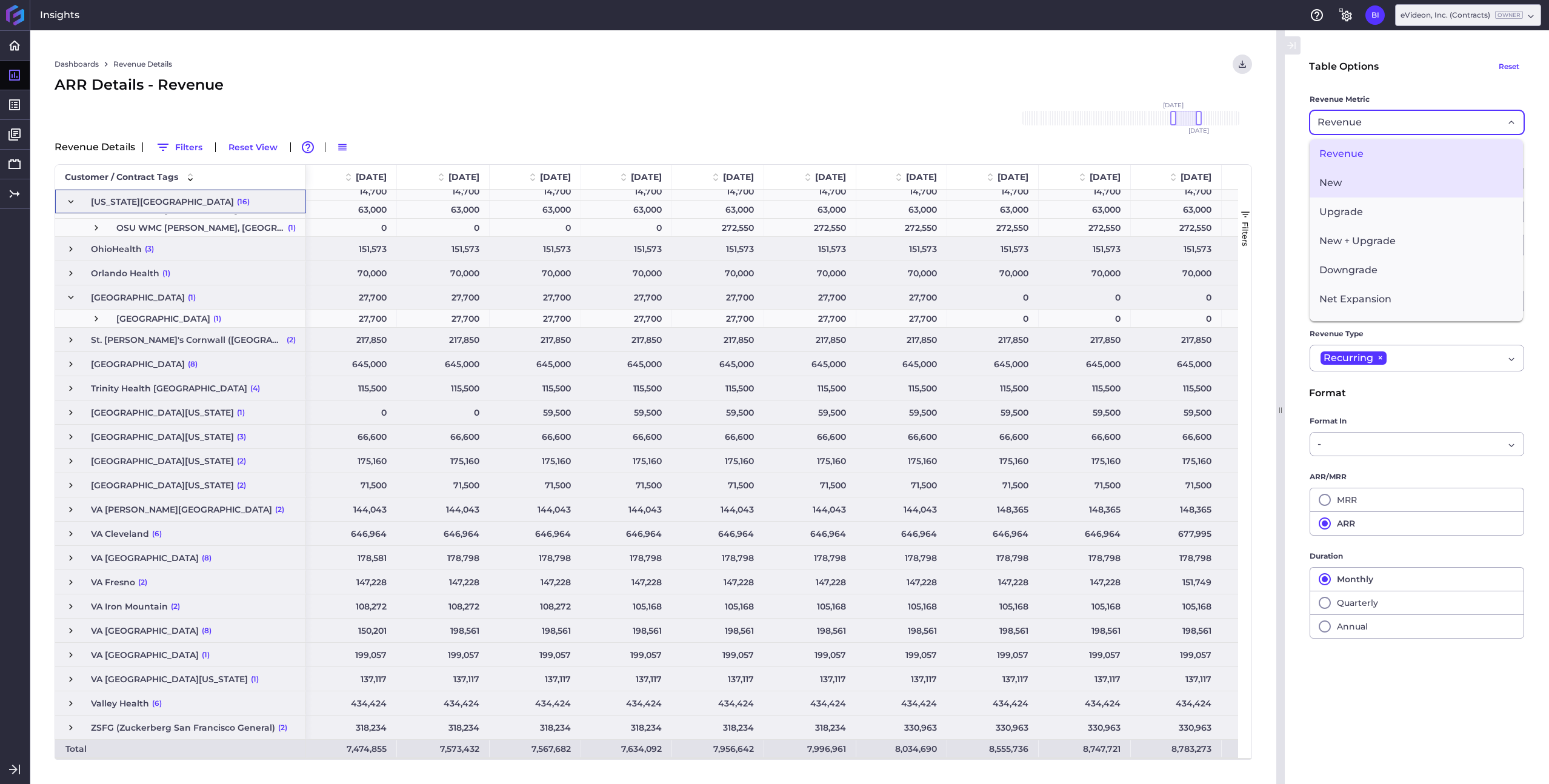
click at [1387, 183] on span "New" at bounding box center [1416, 182] width 213 height 29
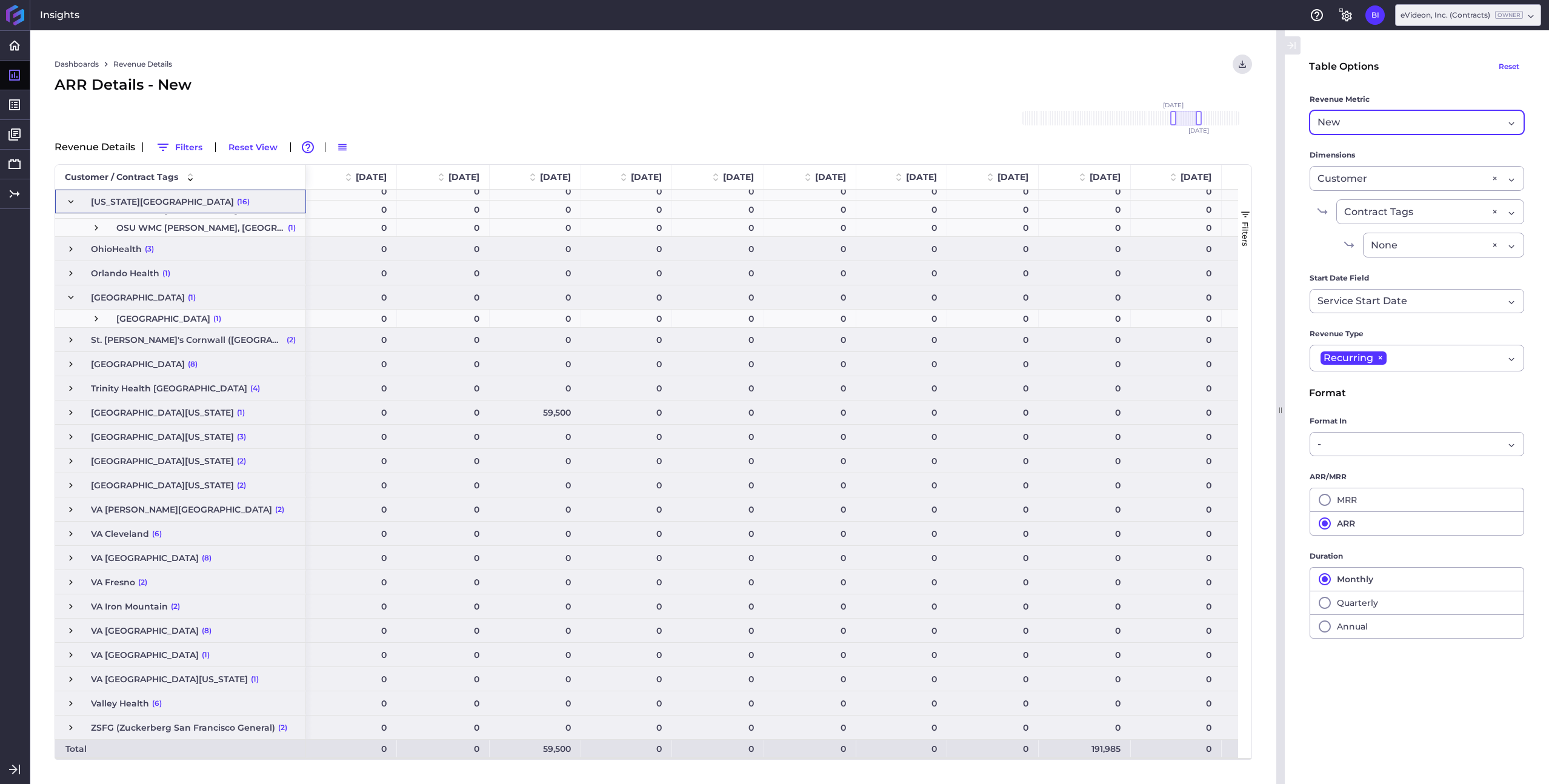
click at [1396, 112] on div "New Revenue" at bounding box center [1417, 122] width 215 height 24
click at [1394, 222] on span "Upgrade" at bounding box center [1416, 212] width 213 height 29
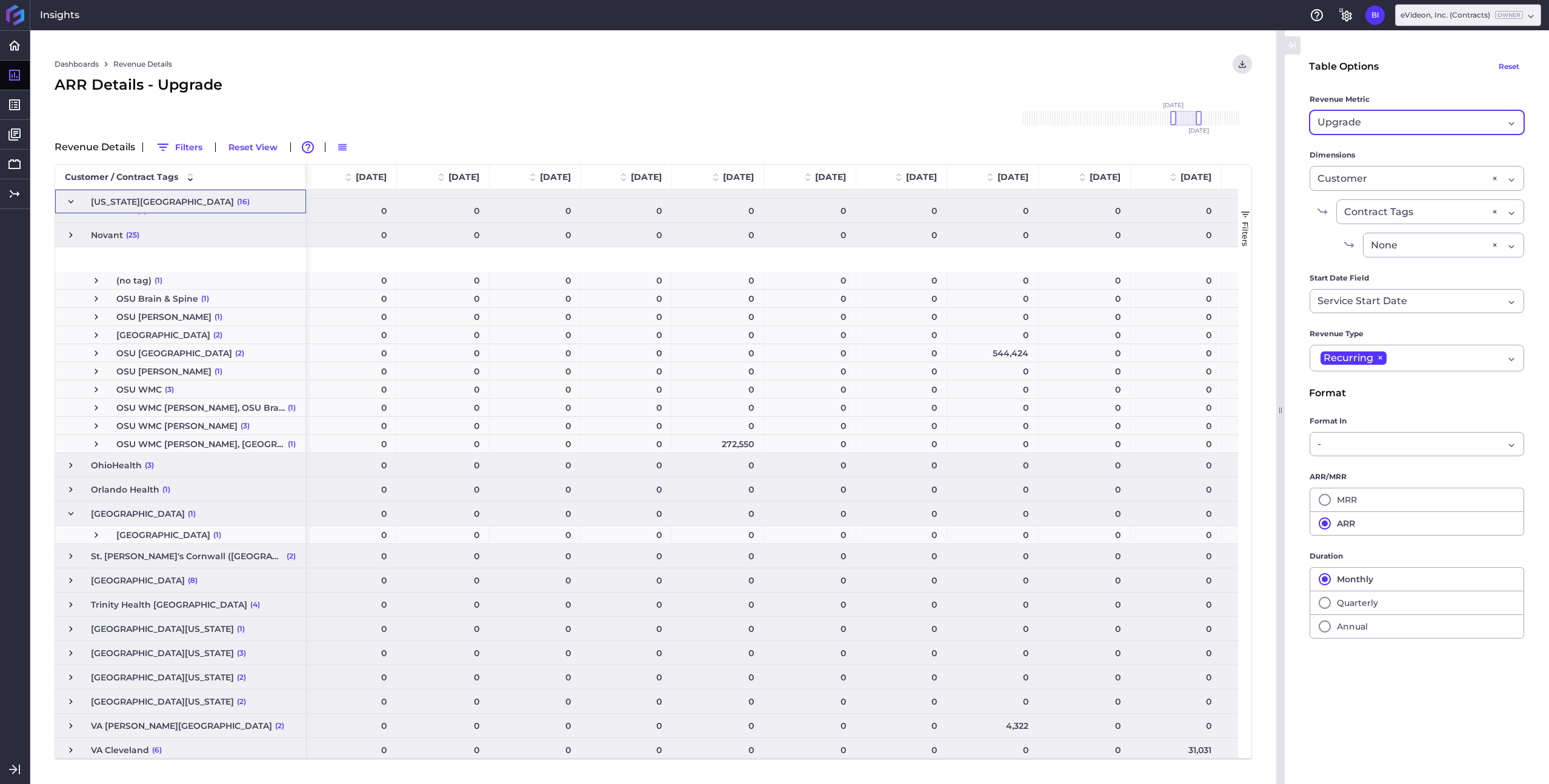
scroll to position [546, 0]
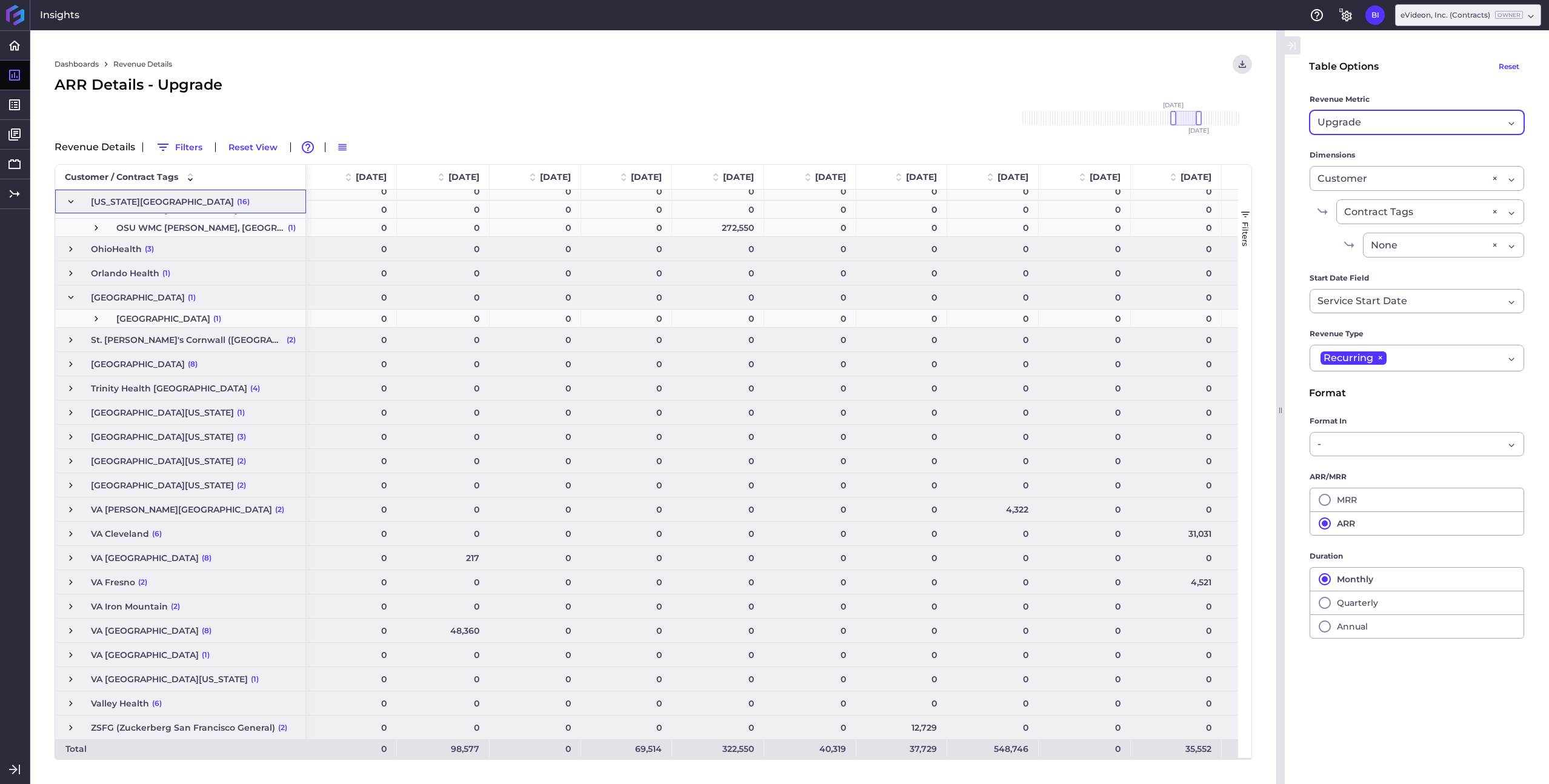
drag, startPoint x: 1442, startPoint y: 137, endPoint x: 1439, endPoint y: 118, distance: 19.2
click at [1441, 137] on form "Table Options Reset Revenue Metric Upgrade Revenue Cohort Type By Period Since …" at bounding box center [1417, 347] width 216 height 584
click at [1439, 117] on div "Upgrade" at bounding box center [1410, 122] width 186 height 15
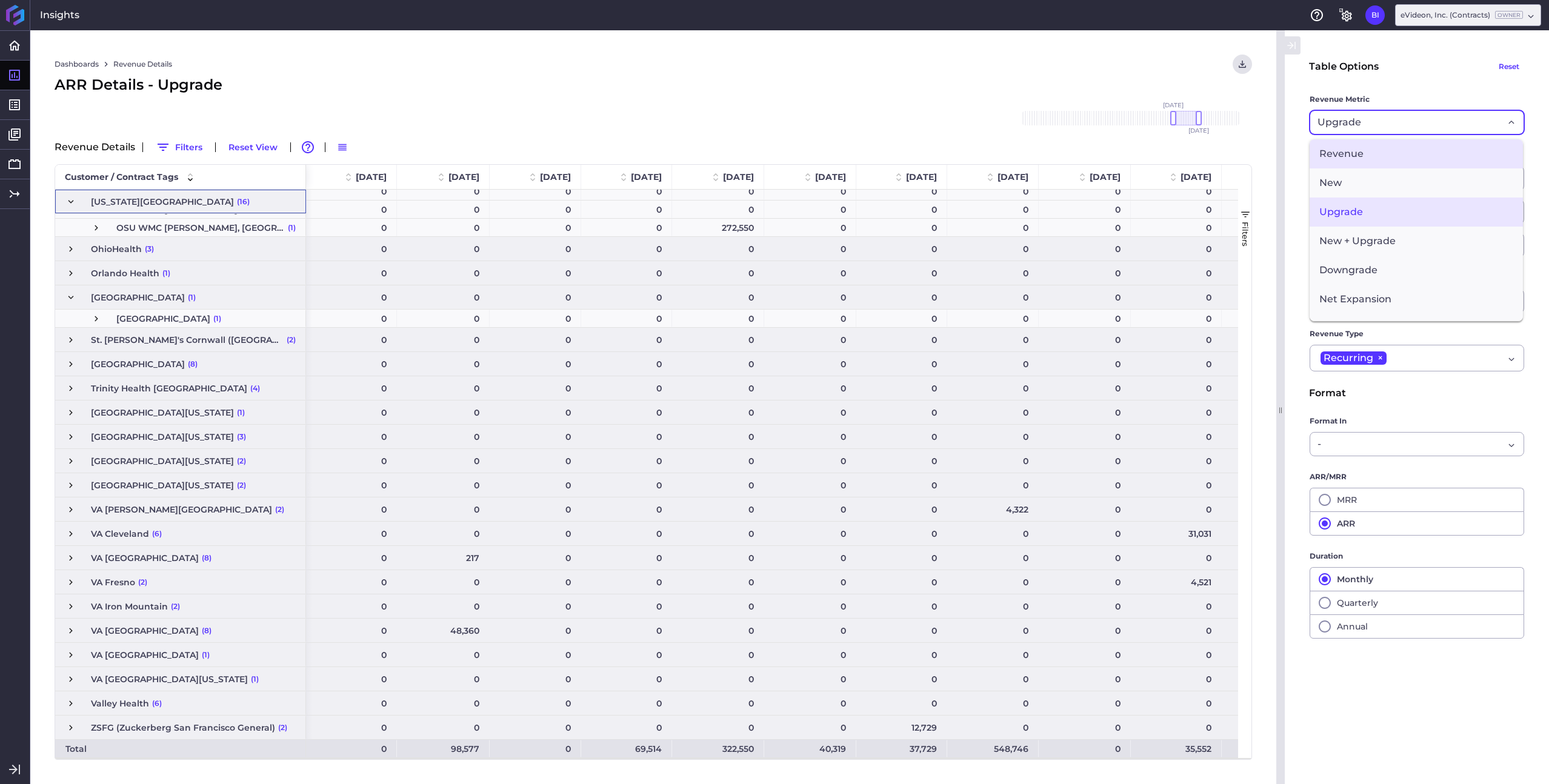
click at [1414, 157] on span "Revenue" at bounding box center [1416, 153] width 213 height 29
